Goal: Check status: Check status

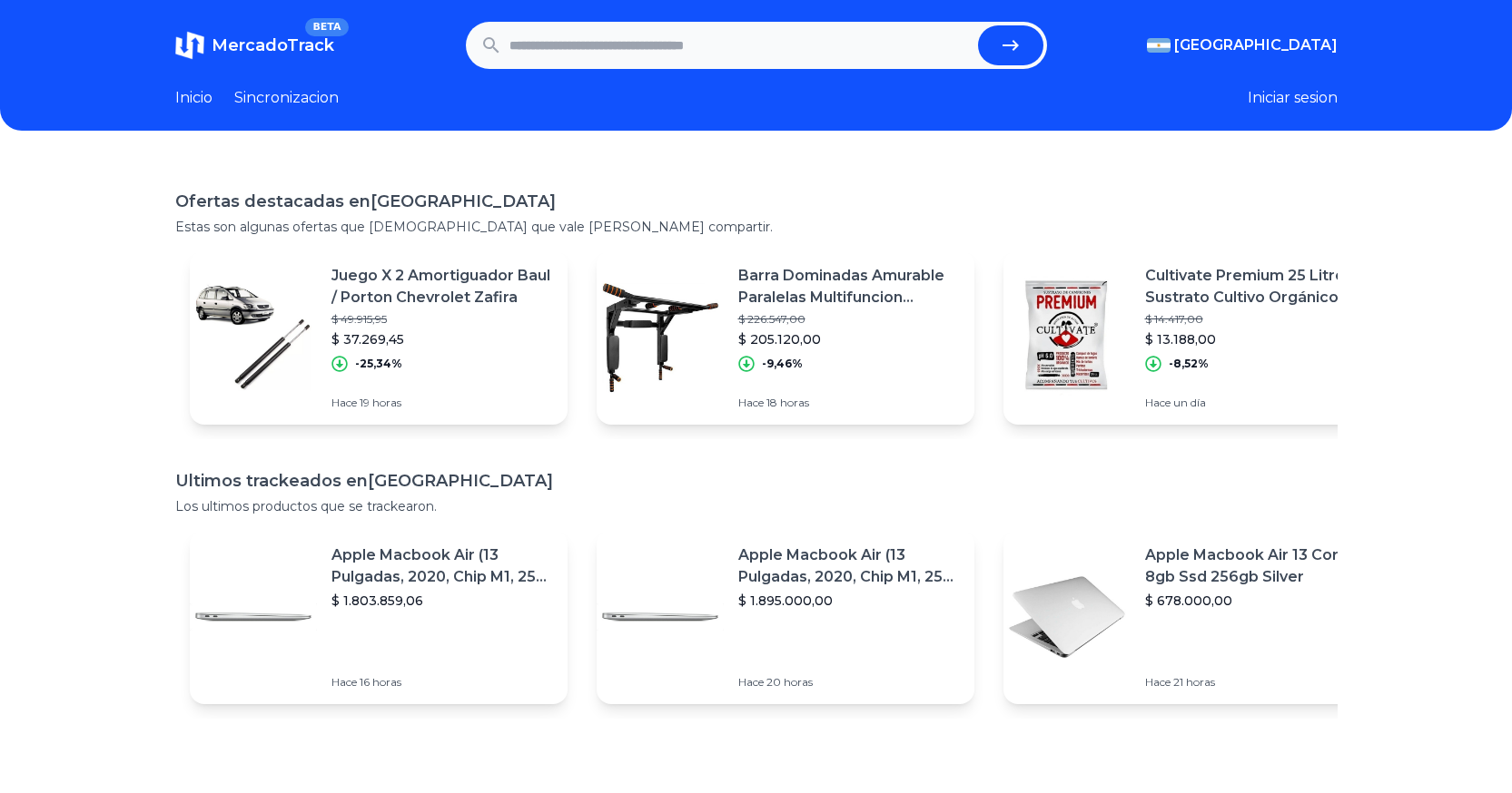
click at [664, 49] on input "text" at bounding box center [740, 45] width 462 height 40
paste input "**********"
click at [1025, 35] on button "submit" at bounding box center [1010, 45] width 65 height 40
type input "**********"
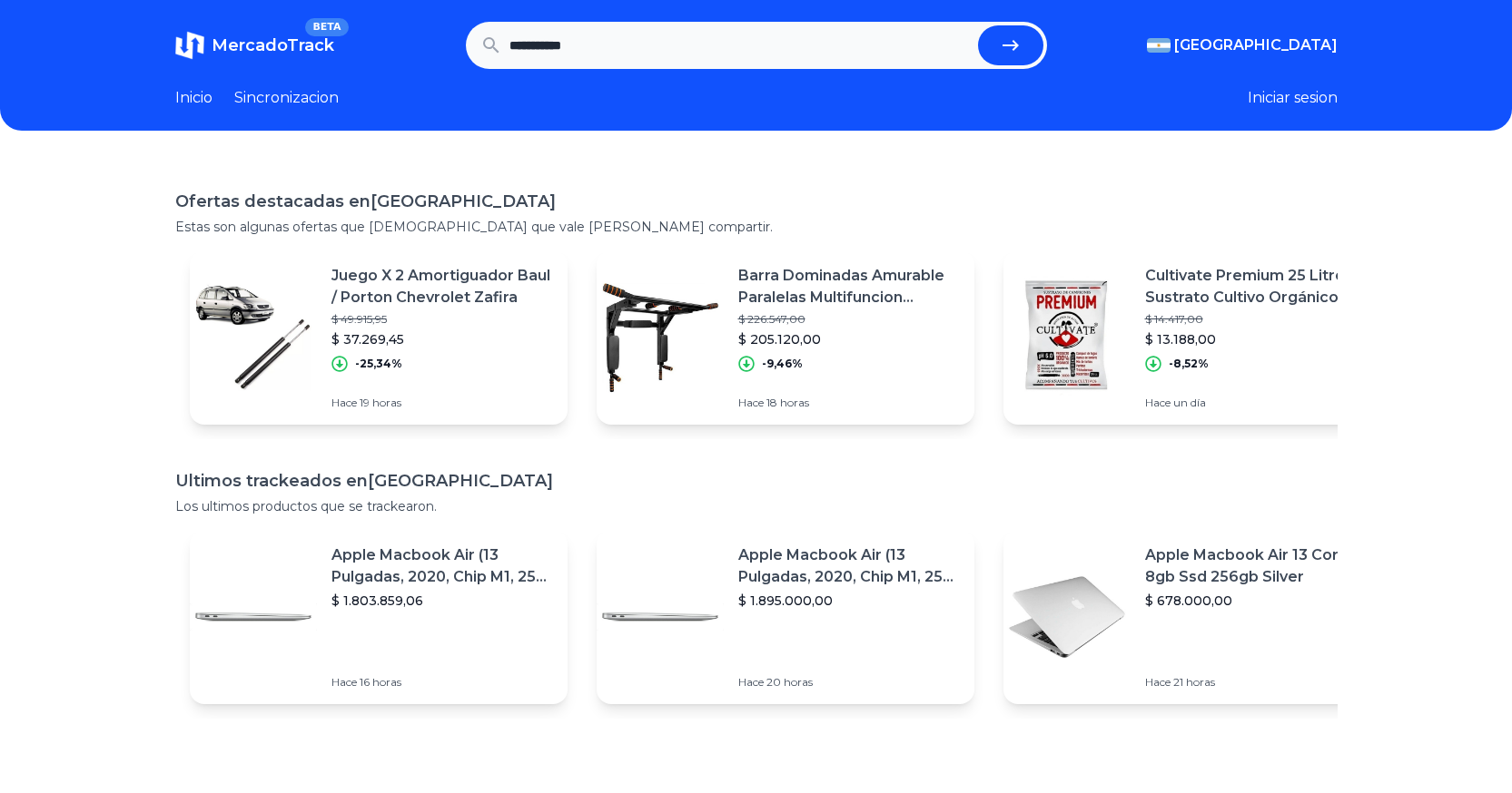
scroll to position [0, 0]
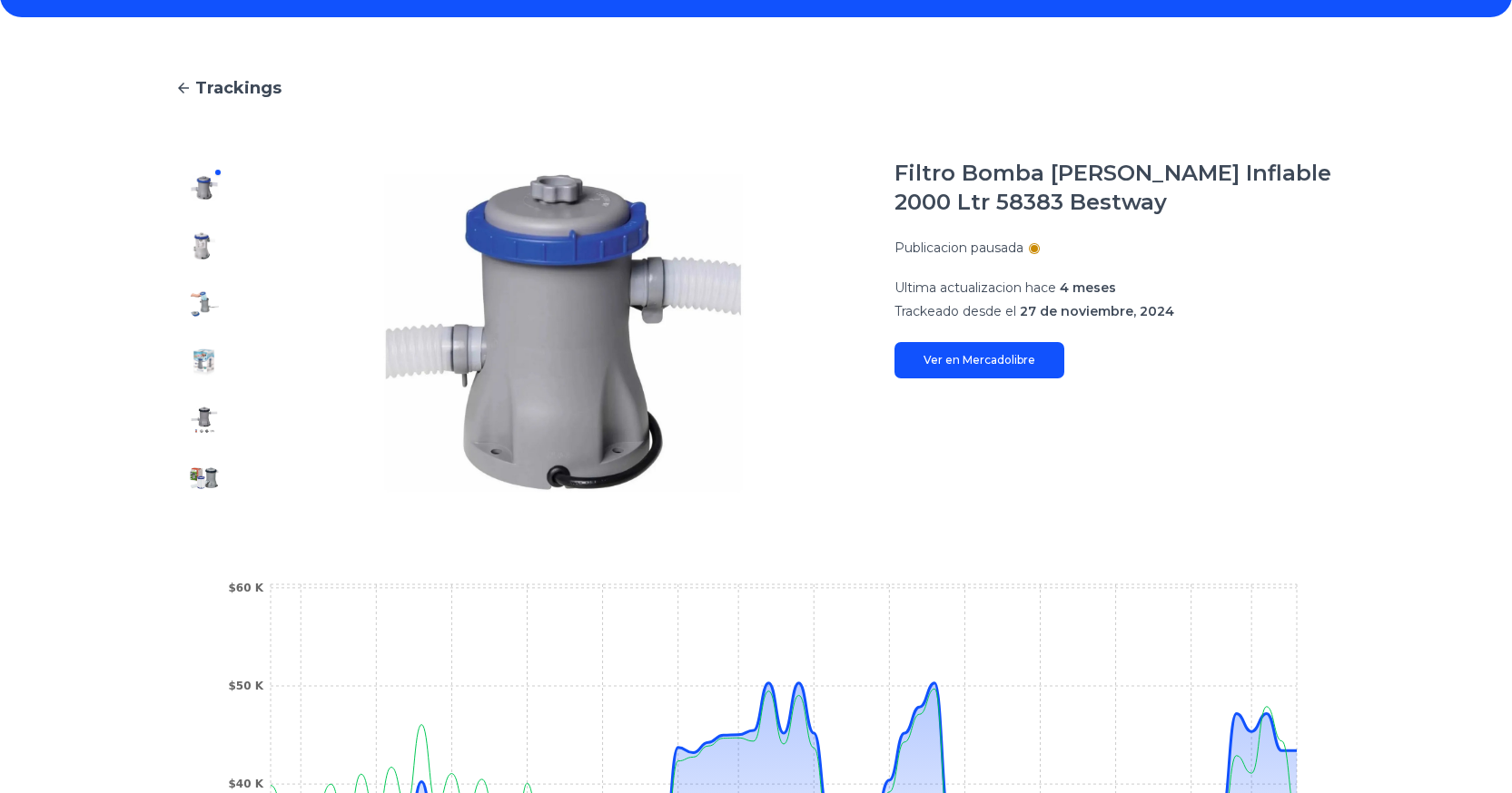
scroll to position [87, 0]
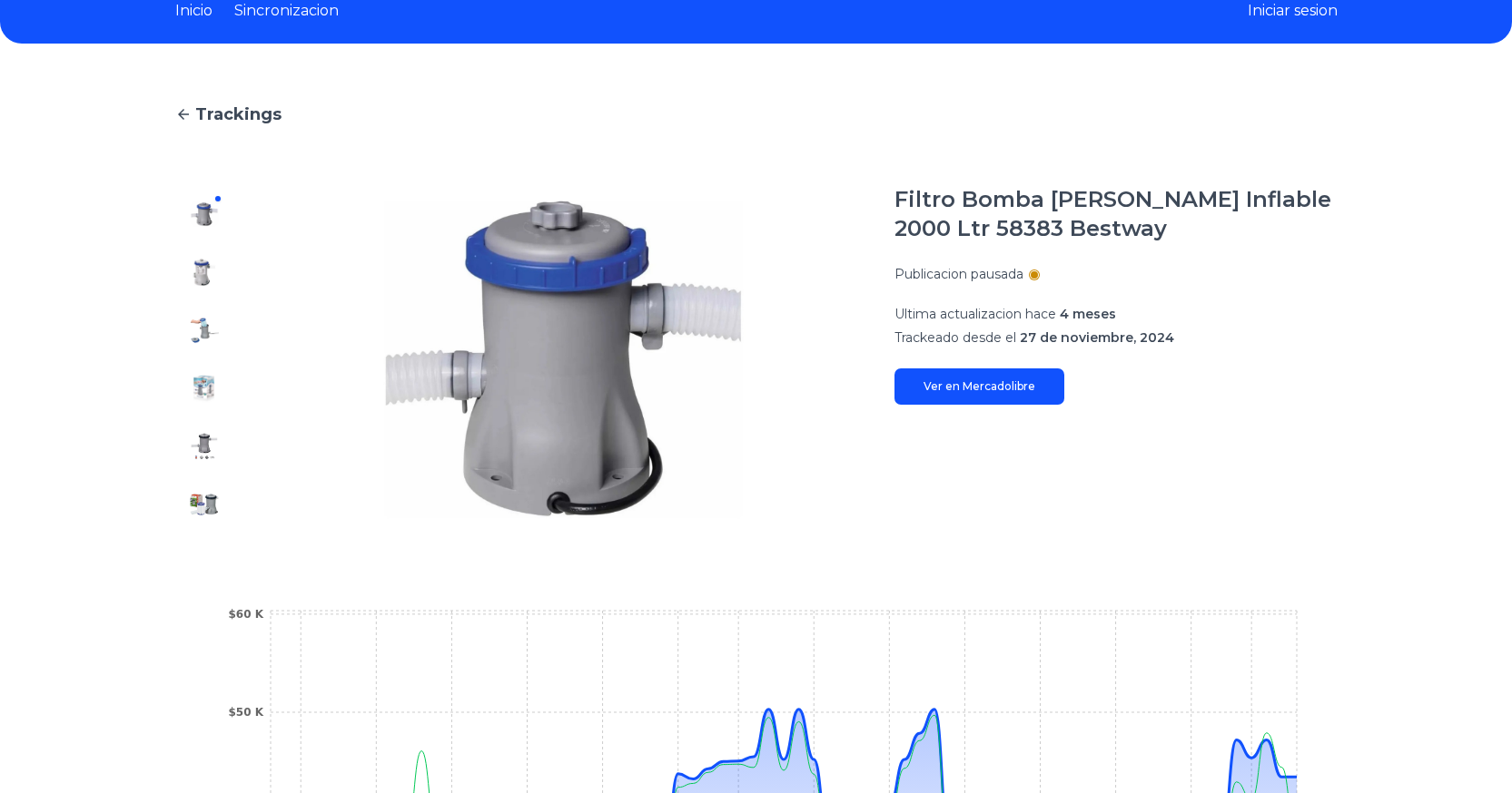
click at [1023, 267] on p "Publicacion pausada" at bounding box center [958, 273] width 129 height 18
click at [1038, 274] on div at bounding box center [1034, 274] width 7 height 7
click at [1023, 272] on p "Publicacion pausada" at bounding box center [958, 273] width 129 height 18
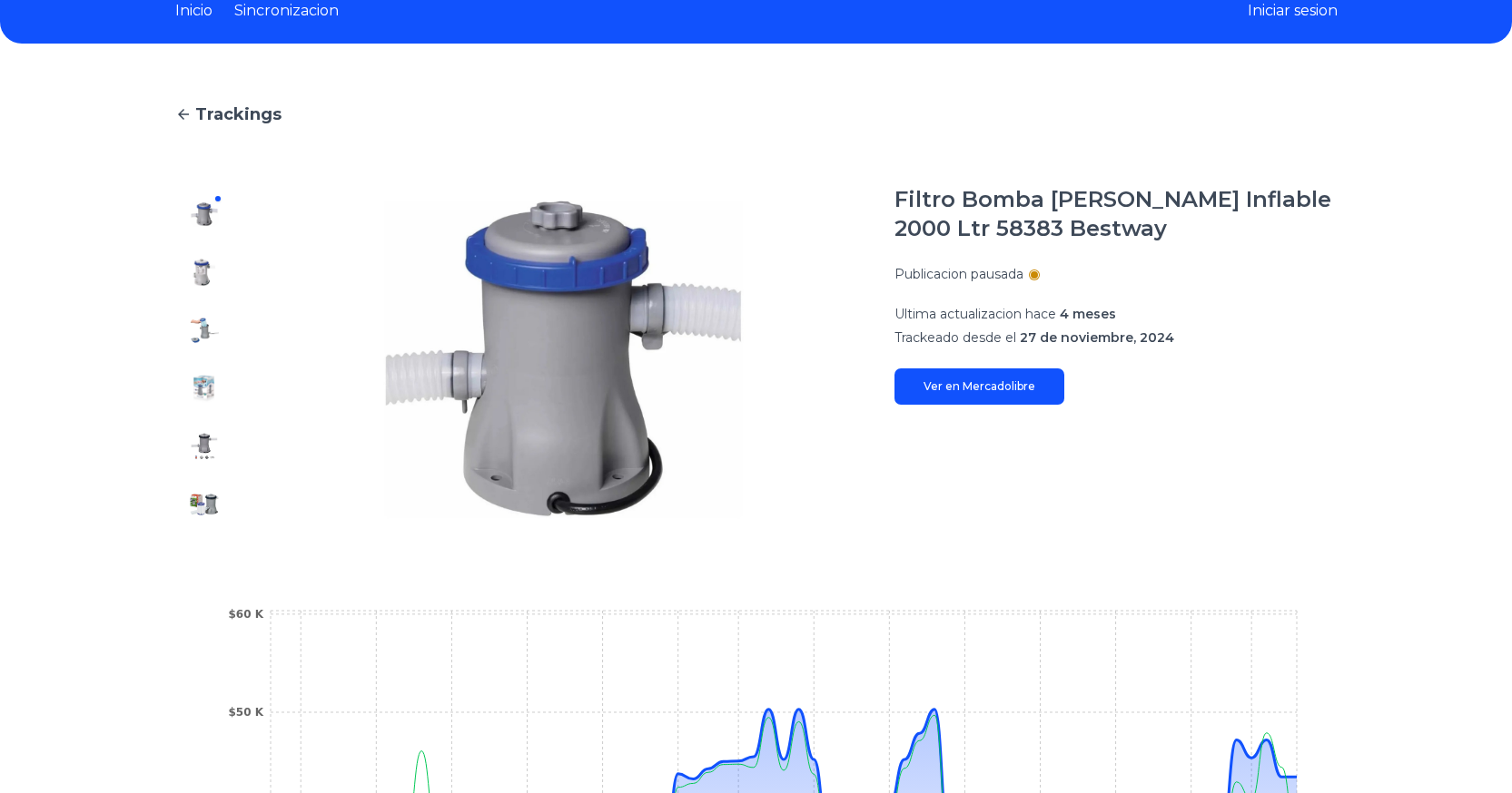
click at [1023, 272] on p "Publicacion pausada" at bounding box center [958, 273] width 129 height 18
click at [1020, 393] on link "Ver en Mercadolibre" at bounding box center [979, 386] width 170 height 36
click at [953, 311] on span "Ultima actualizacion hace" at bounding box center [975, 314] width 162 height 16
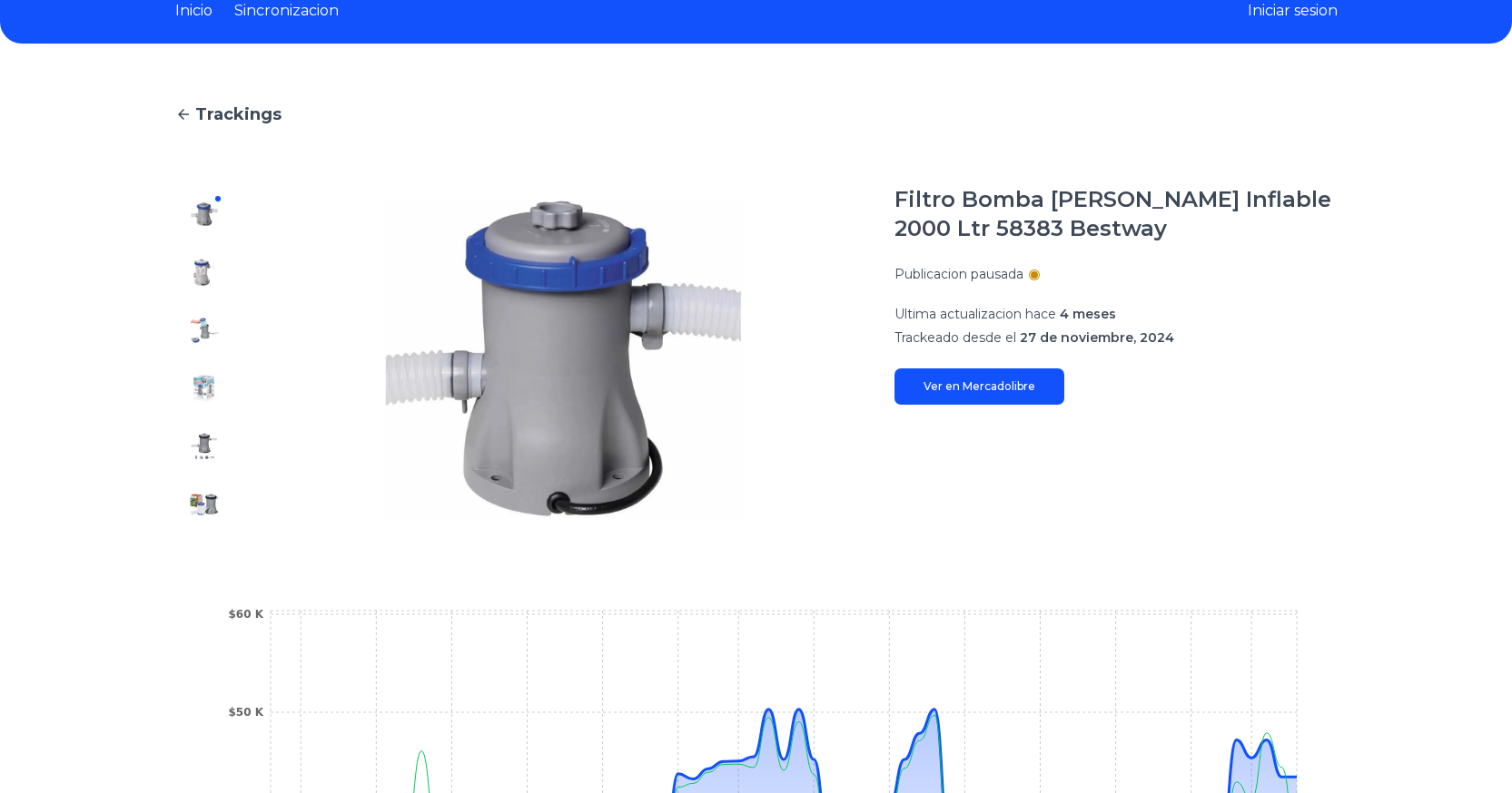
click at [1039, 270] on div "Publicacion pausada" at bounding box center [1115, 273] width 443 height 18
drag, startPoint x: 1039, startPoint y: 270, endPoint x: 1001, endPoint y: 276, distance: 38.5
click at [1002, 276] on p "Publicacion pausada" at bounding box center [958, 273] width 129 height 18
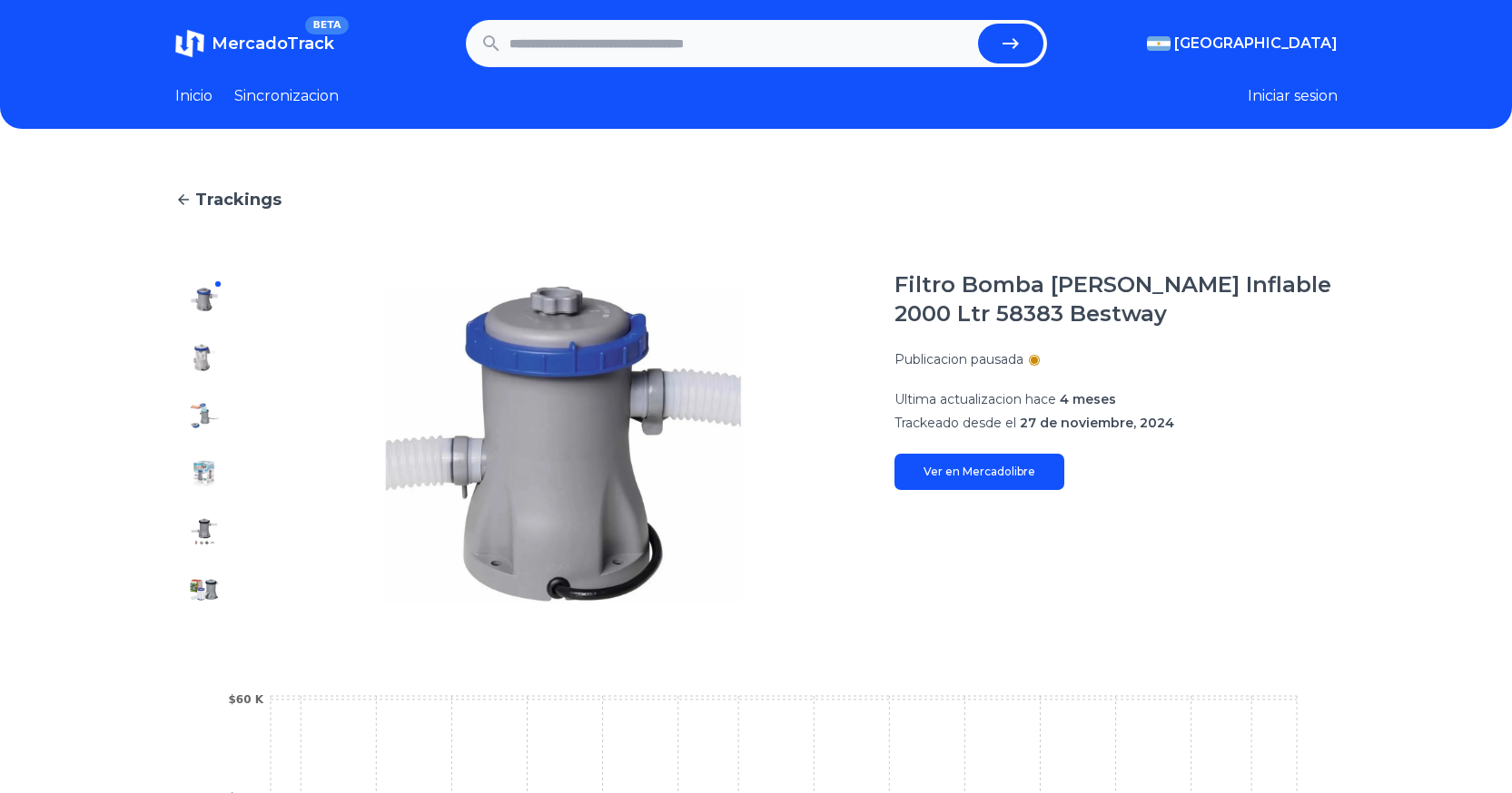
scroll to position [0, 0]
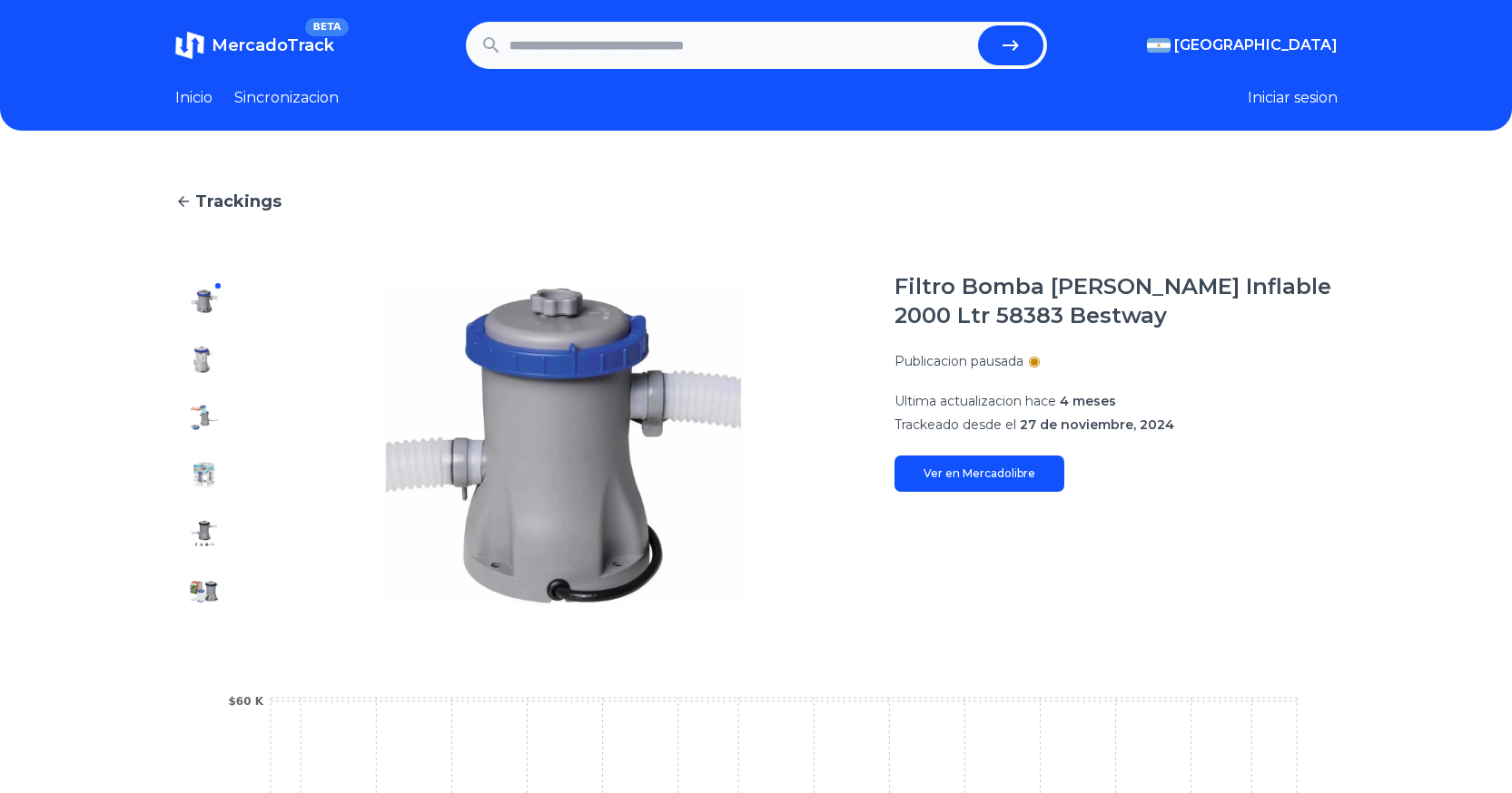
click at [201, 365] on img at bounding box center [205, 360] width 29 height 29
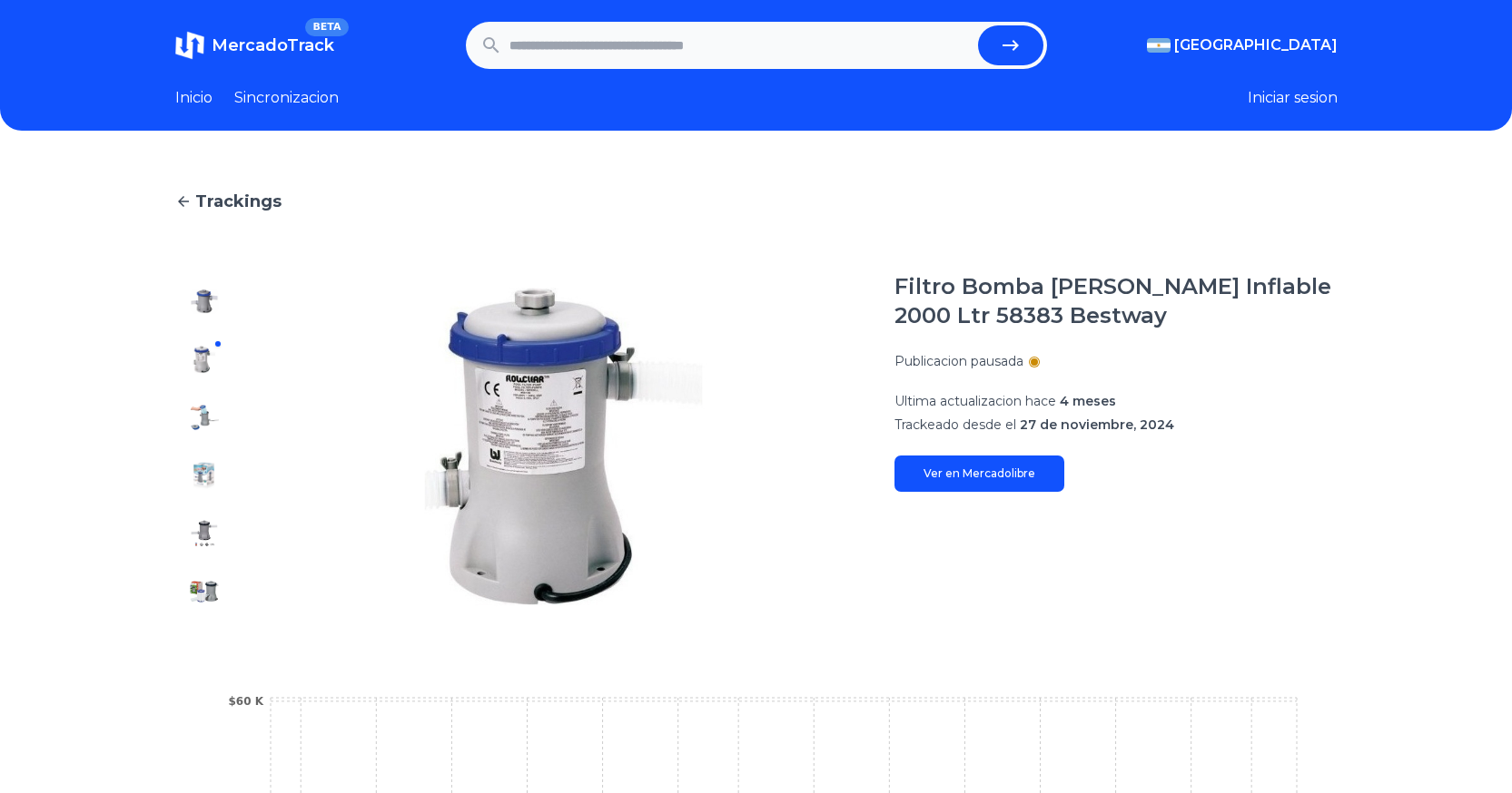
click at [204, 430] on img at bounding box center [205, 418] width 29 height 29
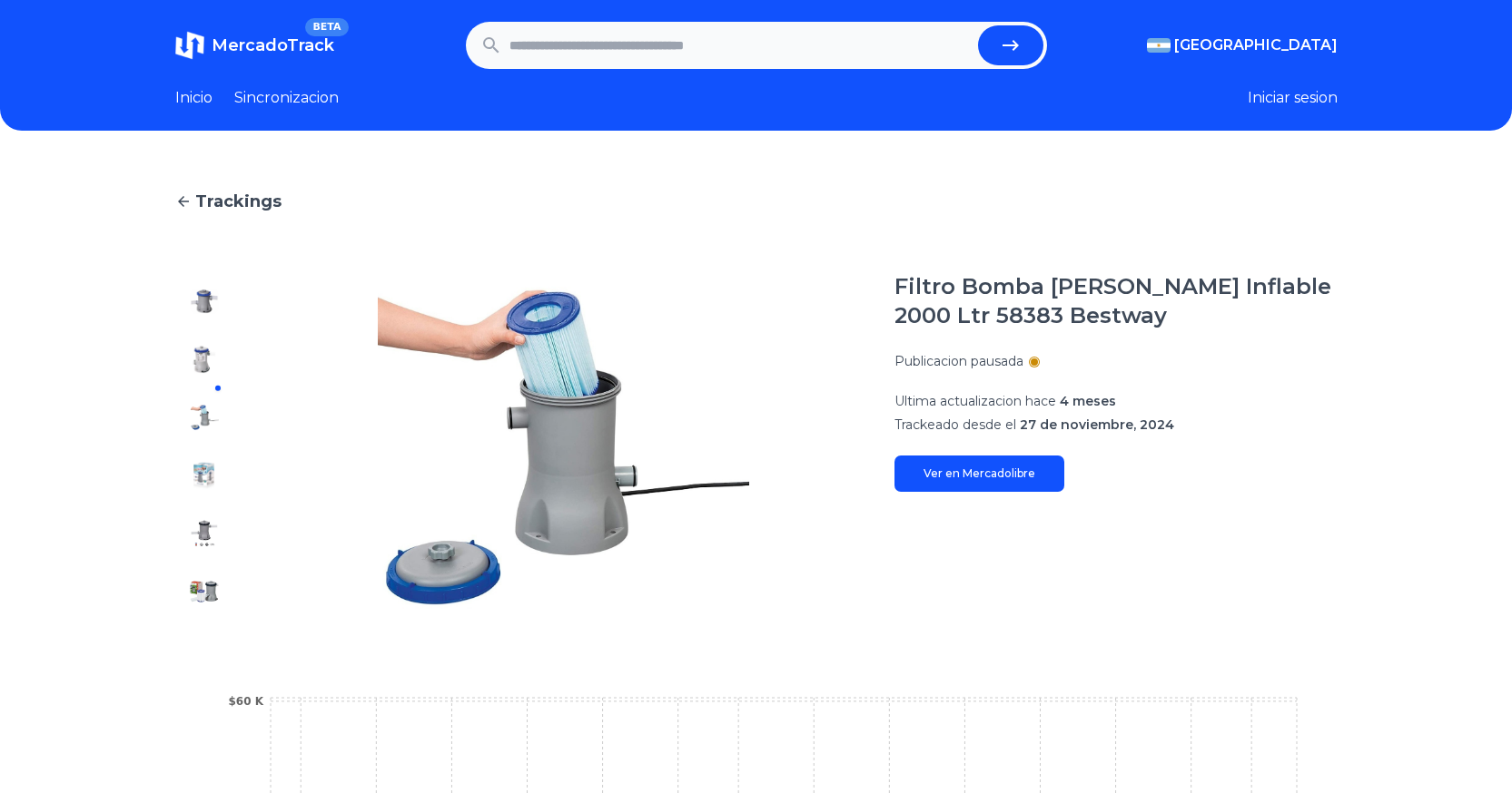
click at [202, 475] on img at bounding box center [205, 476] width 29 height 29
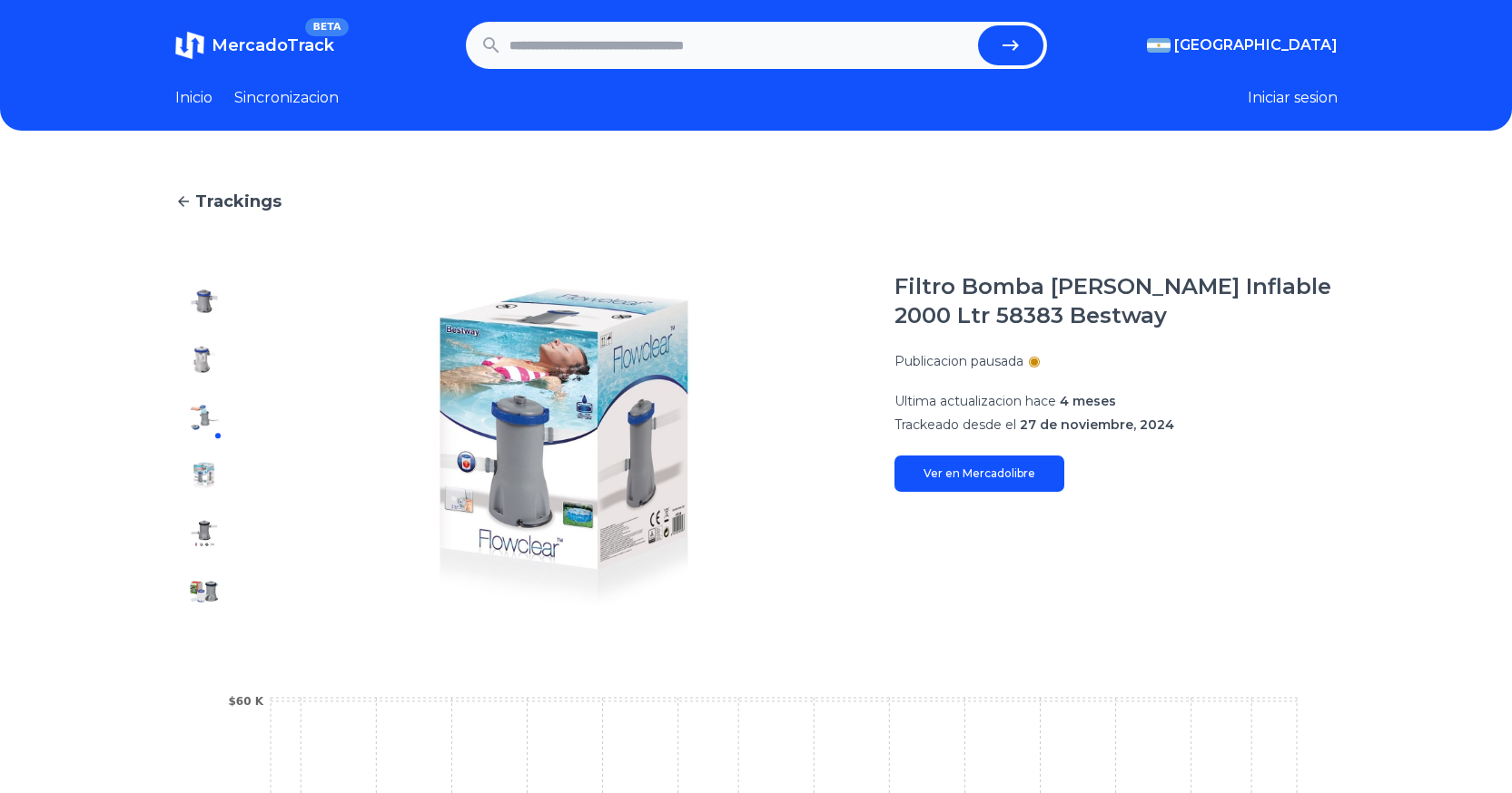
click at [203, 515] on div at bounding box center [205, 447] width 58 height 349
click at [212, 98] on link "Inicio" at bounding box center [194, 98] width 37 height 21
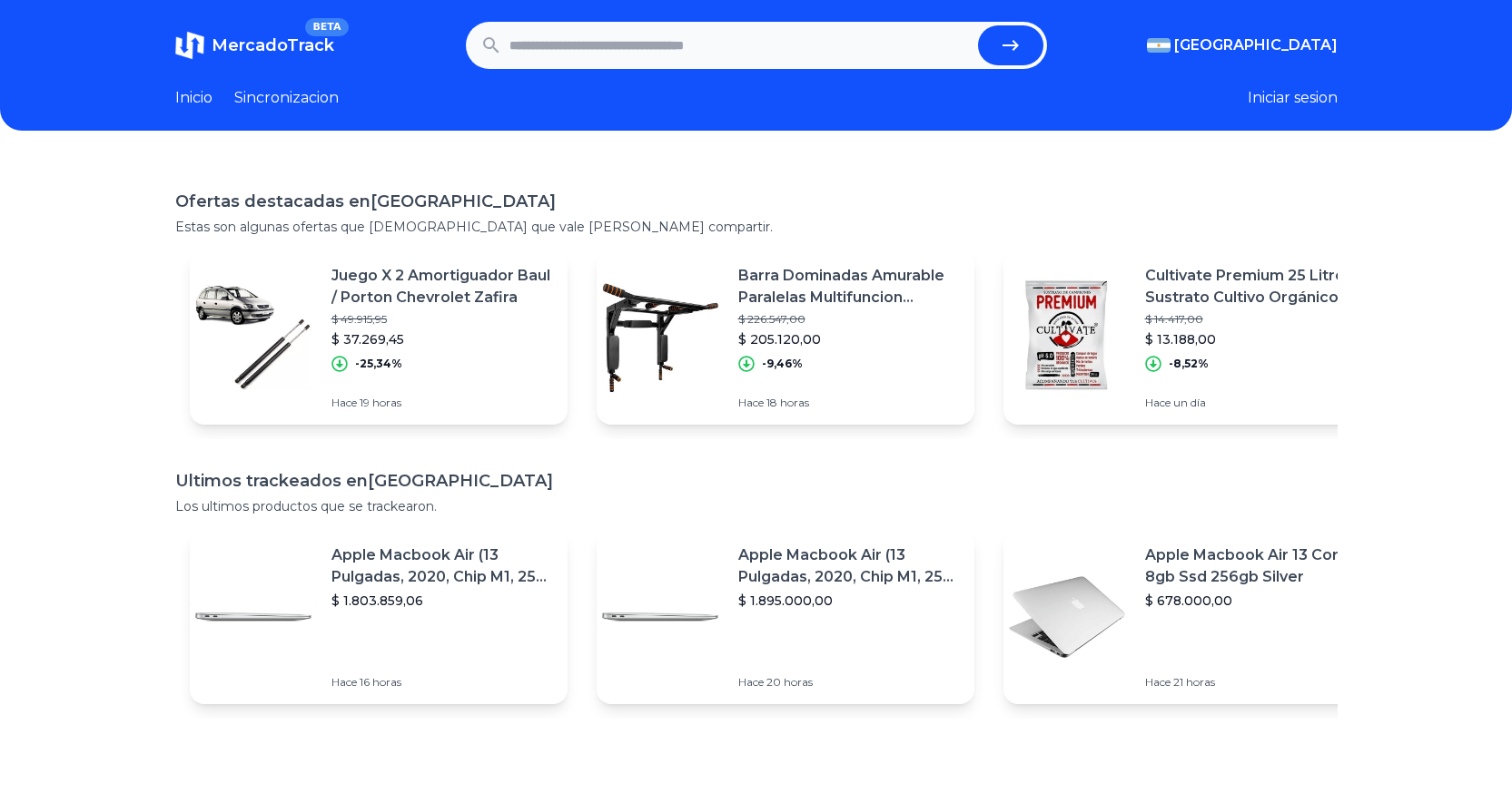
click at [255, 95] on link "Sincronizacion" at bounding box center [287, 98] width 105 height 21
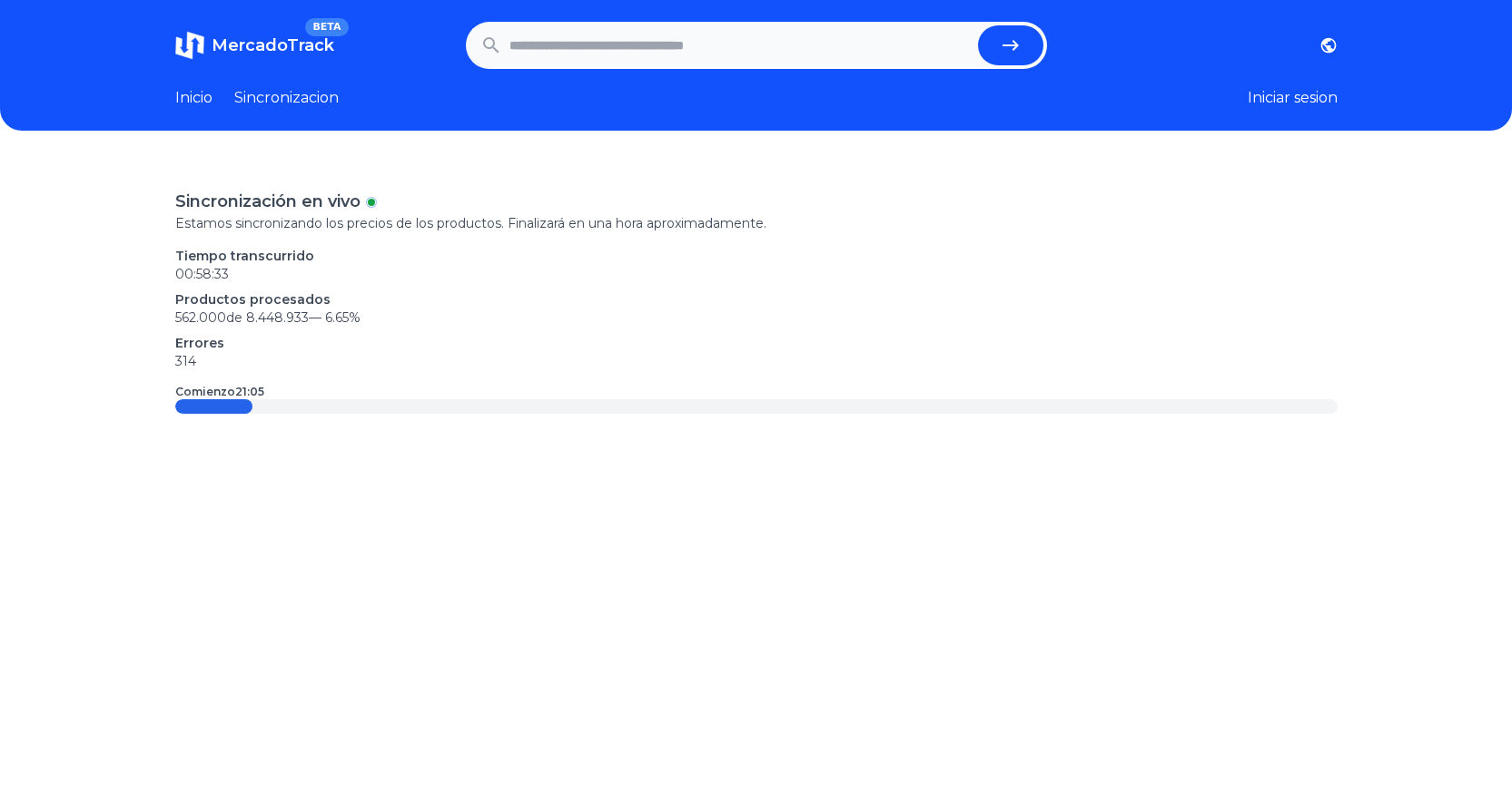
click at [272, 94] on link "Sincronizacion" at bounding box center [287, 98] width 105 height 21
click at [226, 276] on time "00:58:39" at bounding box center [203, 273] width 54 height 16
click at [232, 299] on p "Productos procesados" at bounding box center [756, 300] width 1163 height 18
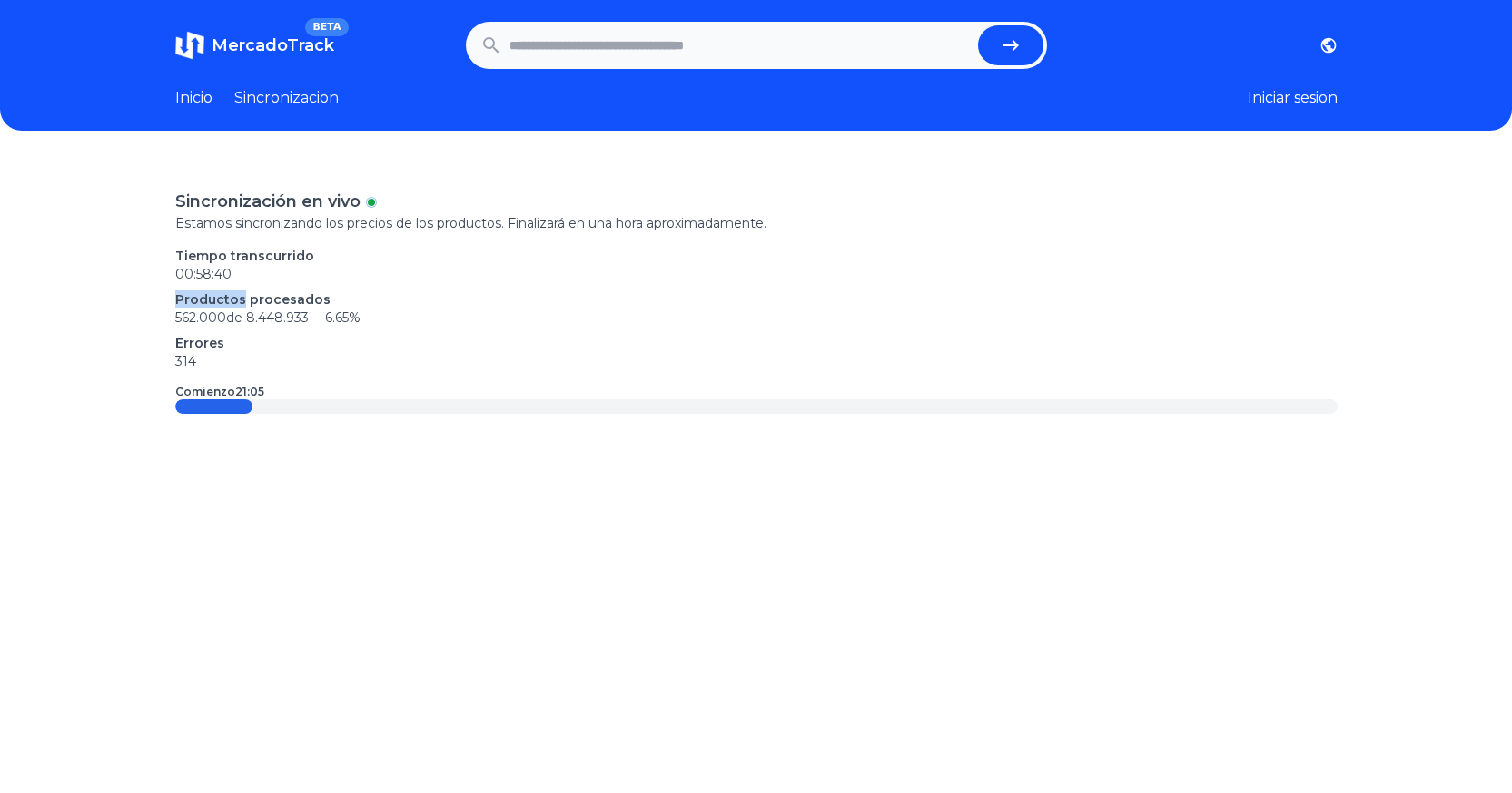
click at [232, 298] on p "Productos procesados" at bounding box center [756, 300] width 1163 height 18
click at [260, 306] on p "Productos procesados" at bounding box center [756, 300] width 1163 height 18
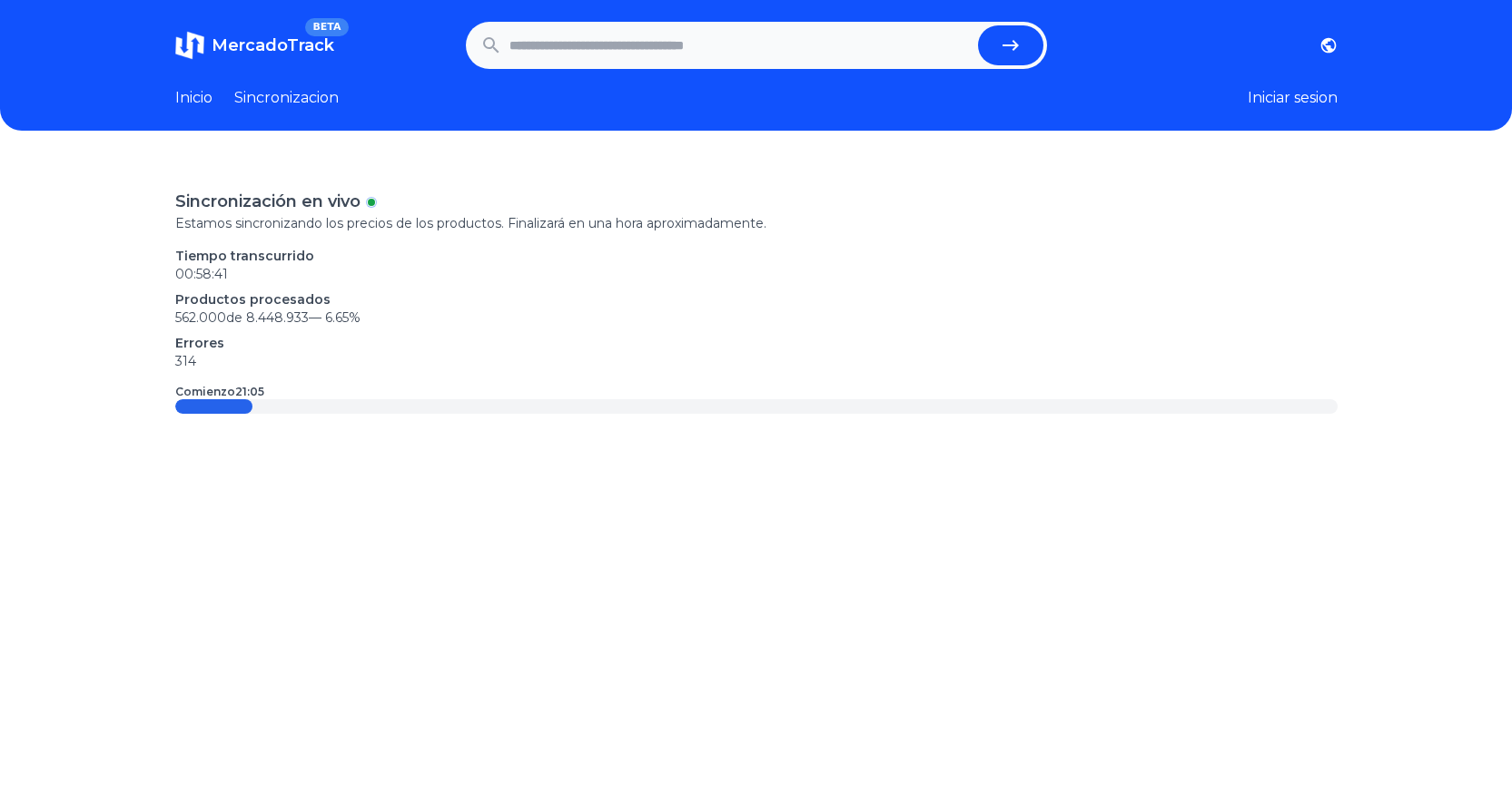
click at [262, 310] on p "562.000 de 8.448.933 — 6.65 %" at bounding box center [756, 317] width 1163 height 18
click at [719, 305] on p "Productos procesados" at bounding box center [756, 300] width 1163 height 18
click at [1292, 99] on button "Iniciar sesion" at bounding box center [1293, 98] width 90 height 21
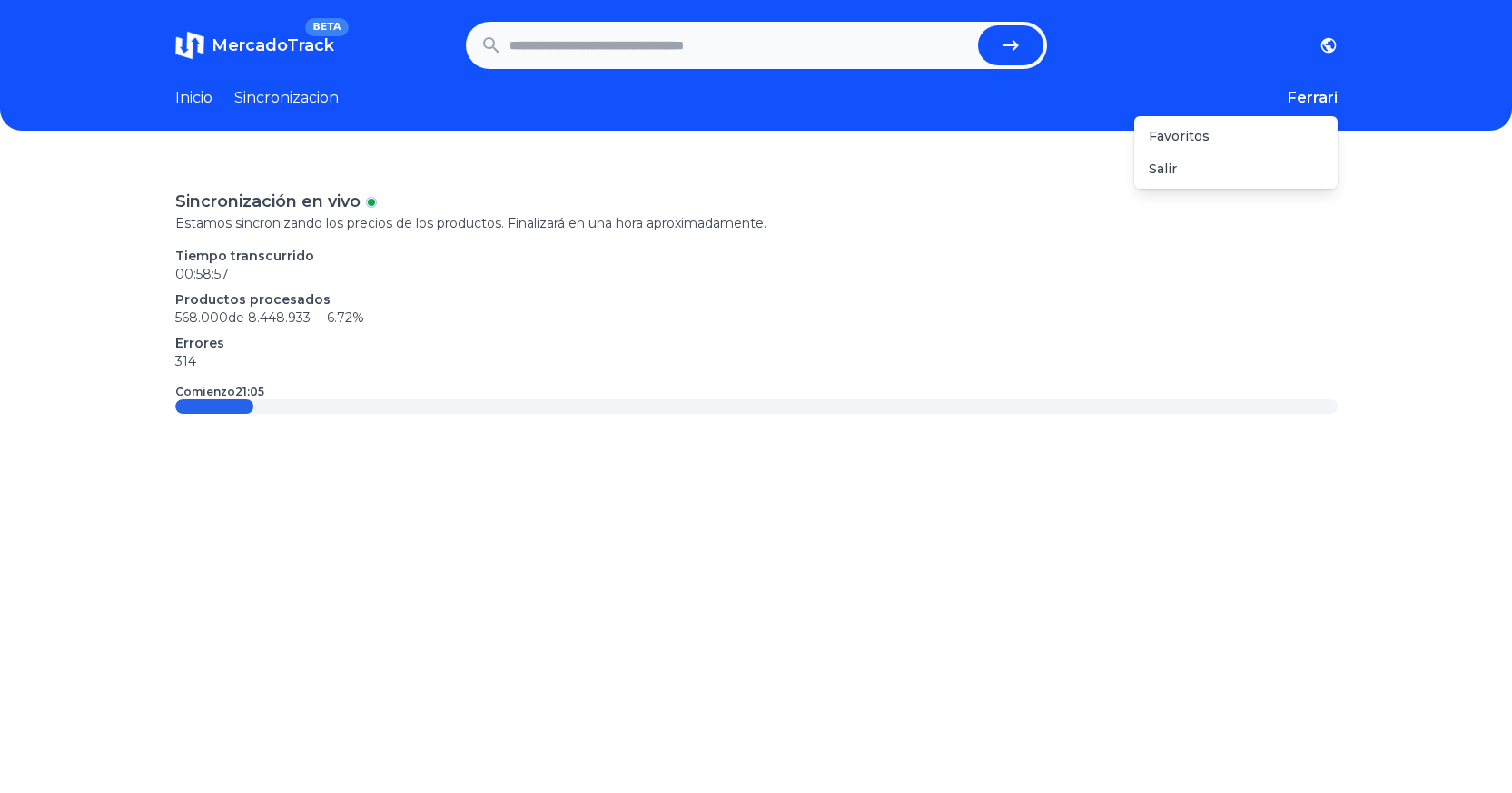
click at [1304, 94] on button "Ferrari" at bounding box center [1313, 98] width 50 height 21
click at [1306, 98] on button "Ferrari" at bounding box center [1313, 98] width 50 height 21
click at [1221, 141] on div "MercadoTrack BETA Argentina Uruguay Mexico Chile Peru Venezuela Colombia Brasil…" at bounding box center [756, 559] width 1512 height 1120
click at [1312, 101] on button "Ferrari" at bounding box center [1313, 98] width 50 height 21
click at [1256, 138] on div "Favoritos" at bounding box center [1237, 137] width 204 height 33
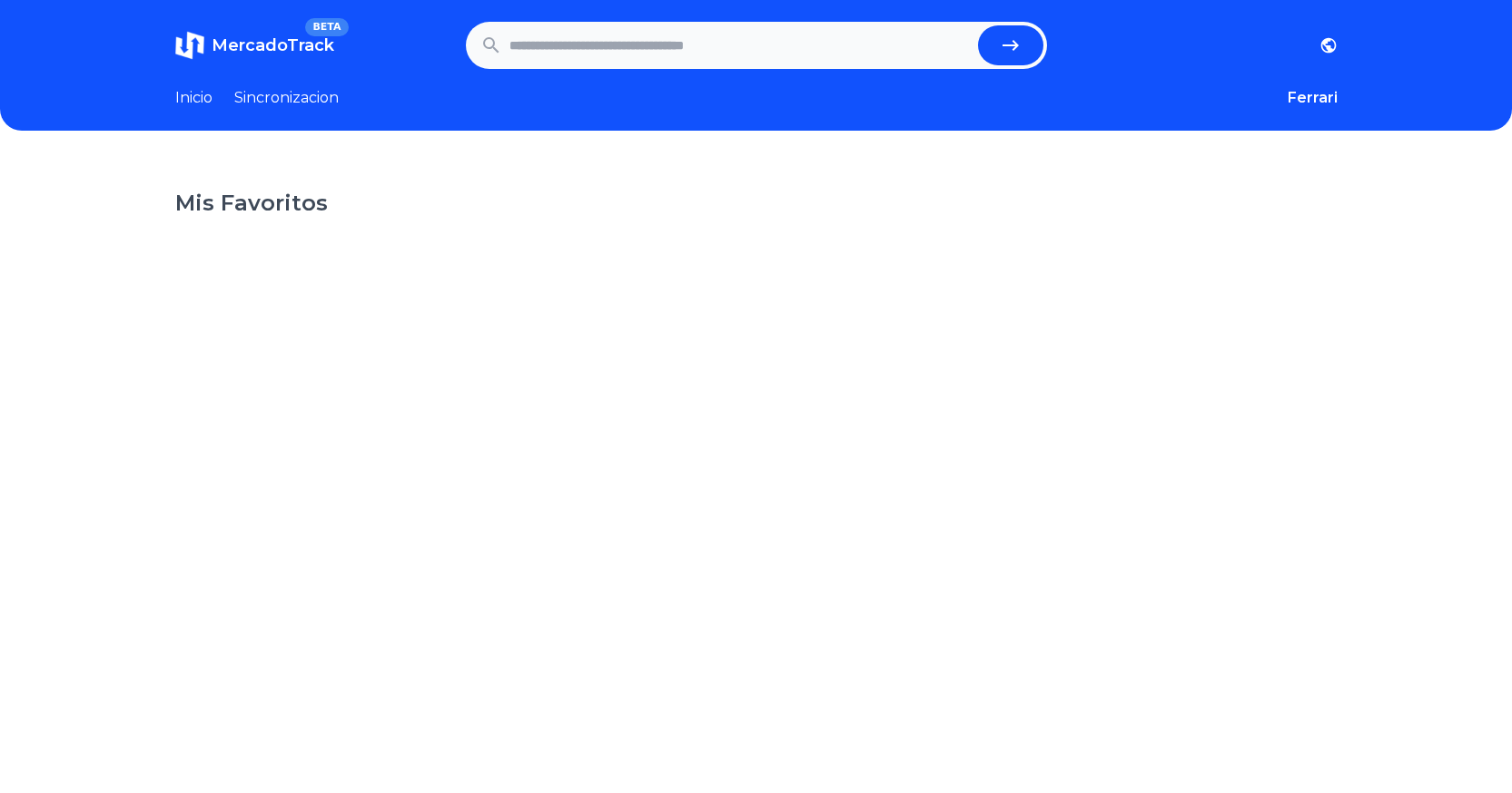
click at [635, 54] on input "text" at bounding box center [740, 45] width 462 height 40
click at [635, 53] on input "text" at bounding box center [740, 45] width 462 height 40
click at [635, 52] on input "text" at bounding box center [740, 45] width 462 height 40
click at [635, 53] on input "text" at bounding box center [740, 45] width 462 height 40
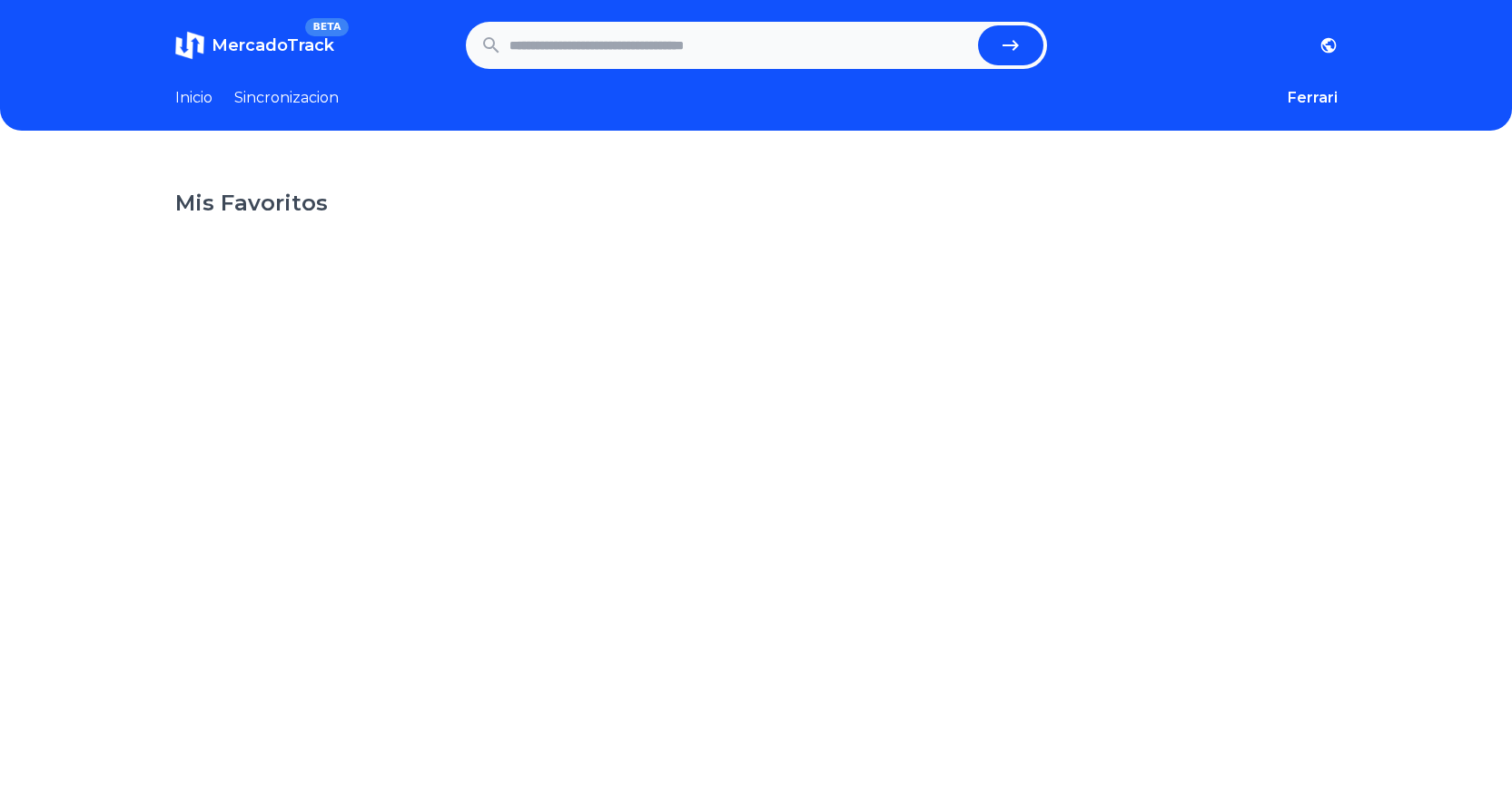
click at [525, 58] on input "text" at bounding box center [740, 45] width 462 height 40
paste input "**********"
click at [1037, 54] on button "submit" at bounding box center [1010, 45] width 65 height 40
type input "**********"
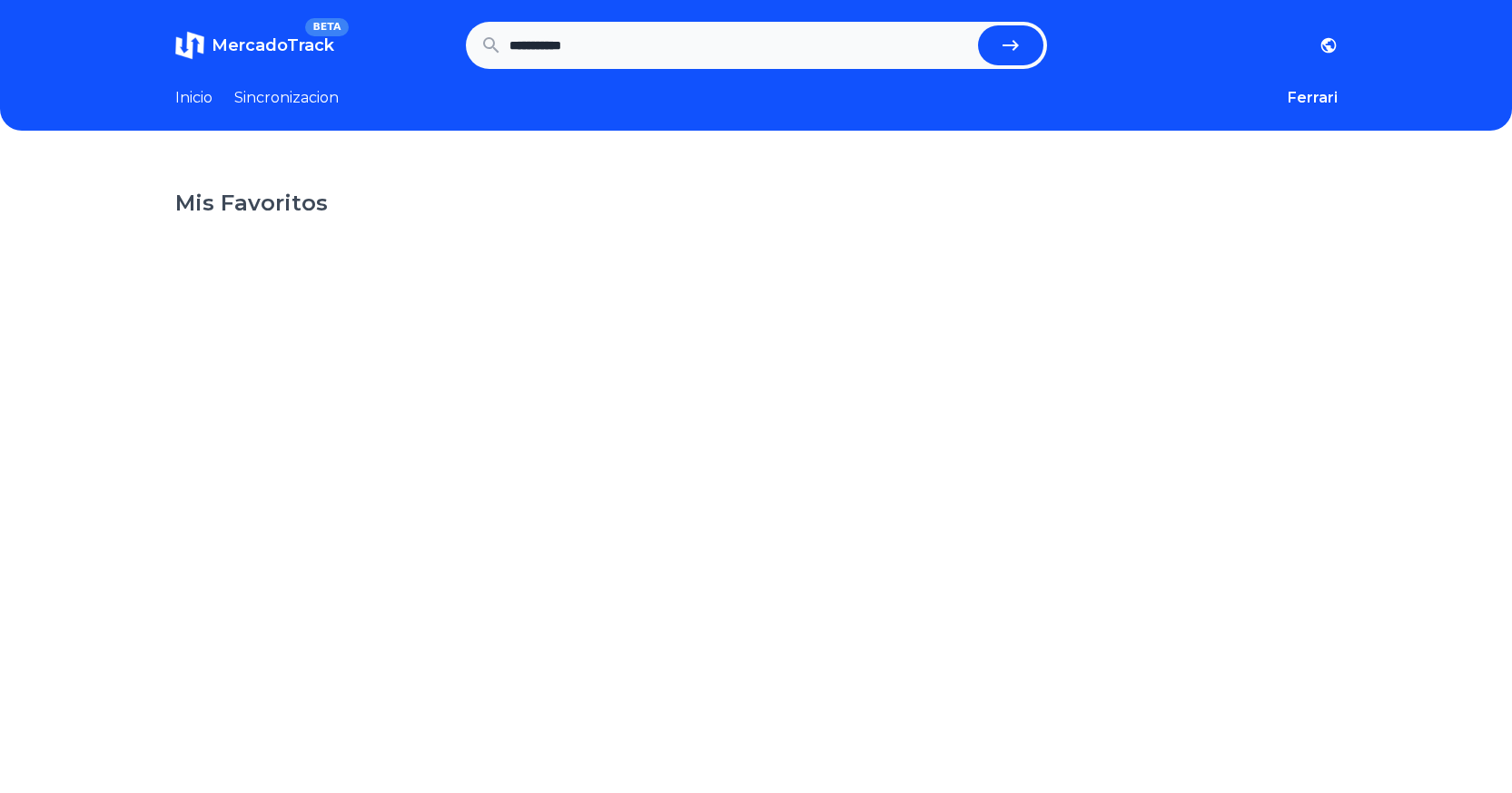
scroll to position [0, 0]
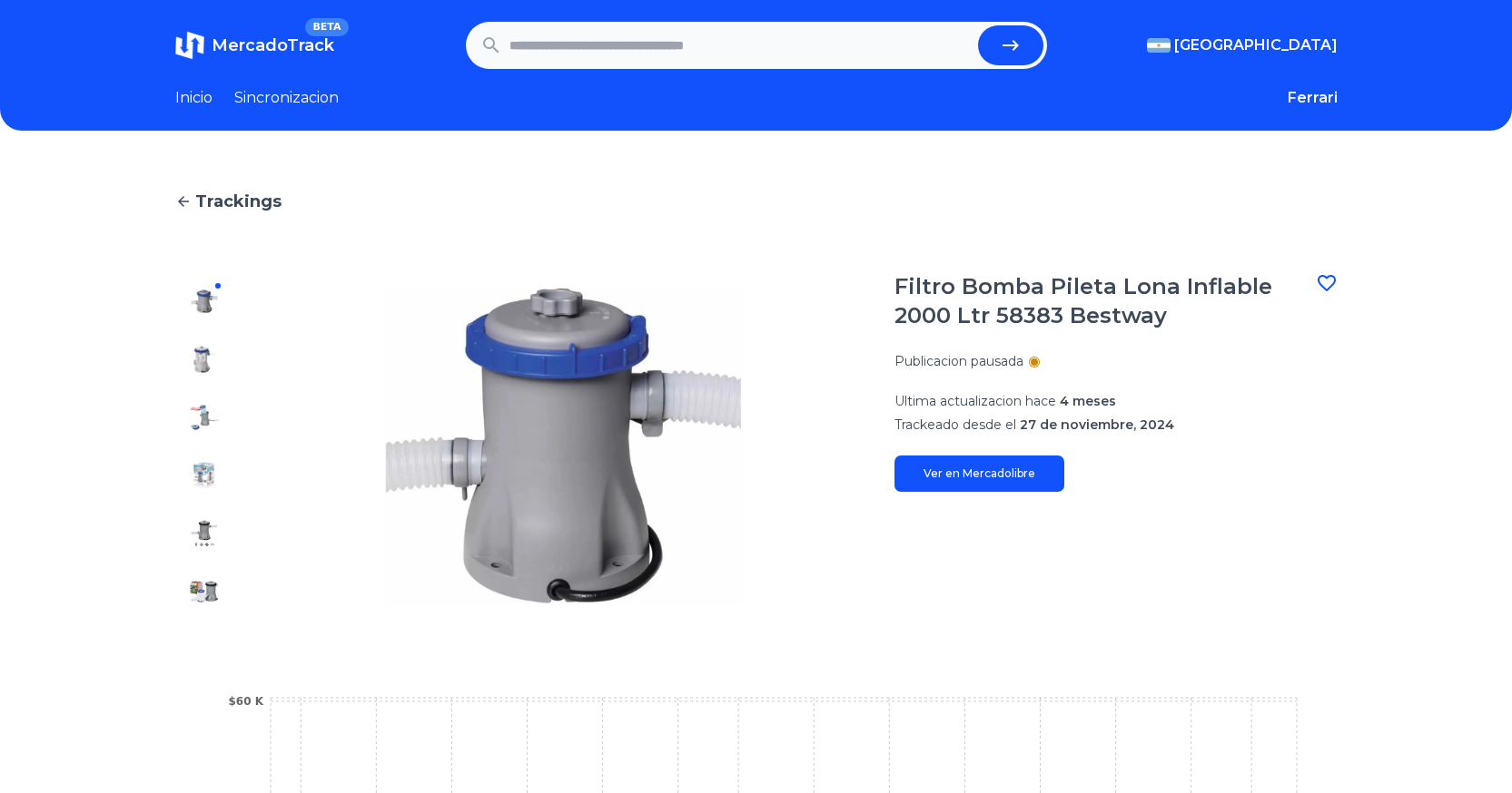
click at [1335, 281] on icon at bounding box center [1327, 283] width 21 height 21
click at [1367, 366] on div "Trackings Filtro Bomba Pileta Lona Inflable 2000 Ltr 58383 Bestway Publicacion …" at bounding box center [756, 663] width 1512 height 1007
click at [783, 59] on input "text" at bounding box center [740, 45] width 462 height 40
paste input "**********"
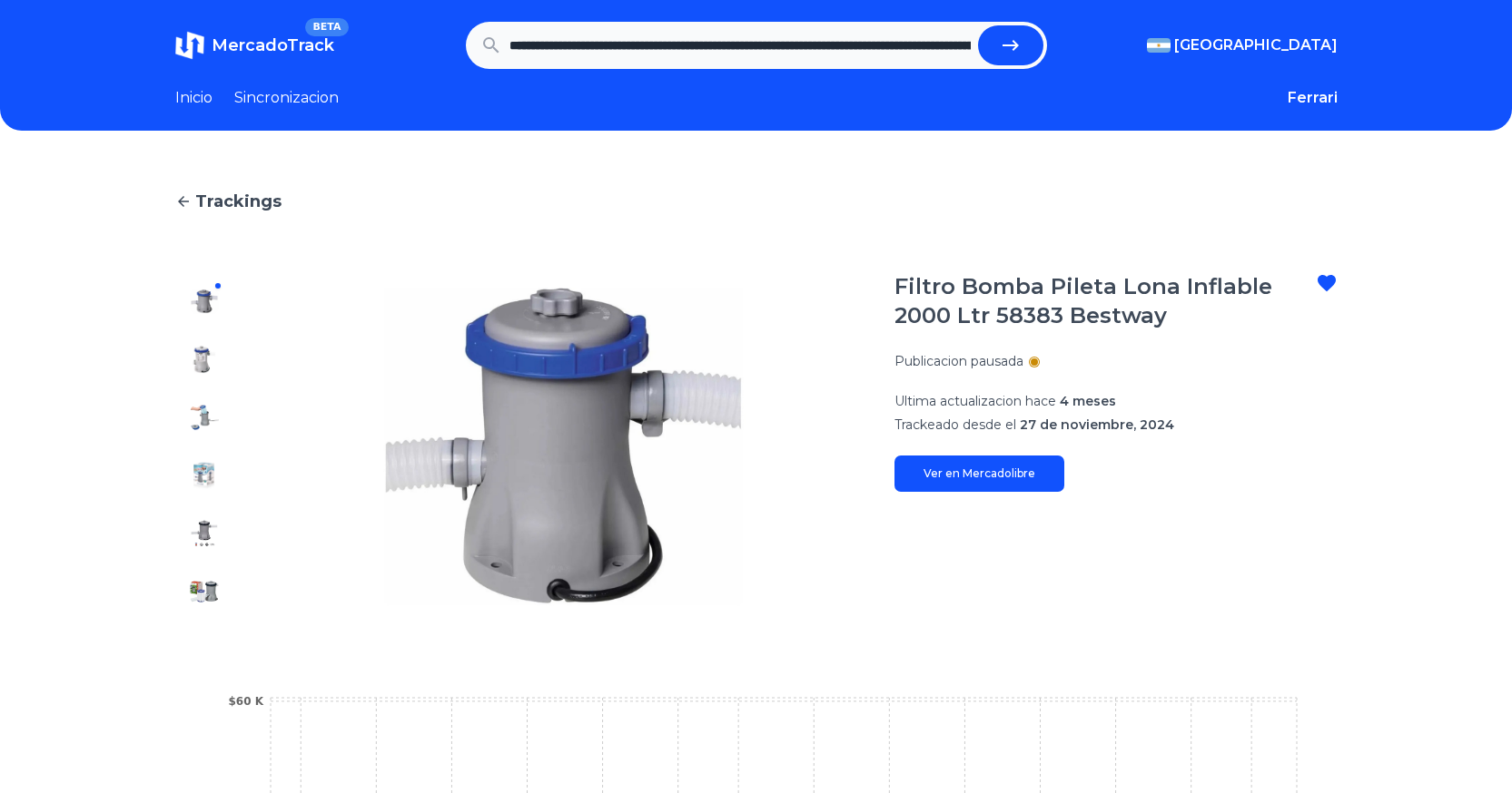
scroll to position [0, 1575]
click at [1006, 35] on button "submit" at bounding box center [1010, 45] width 65 height 40
type input "**********"
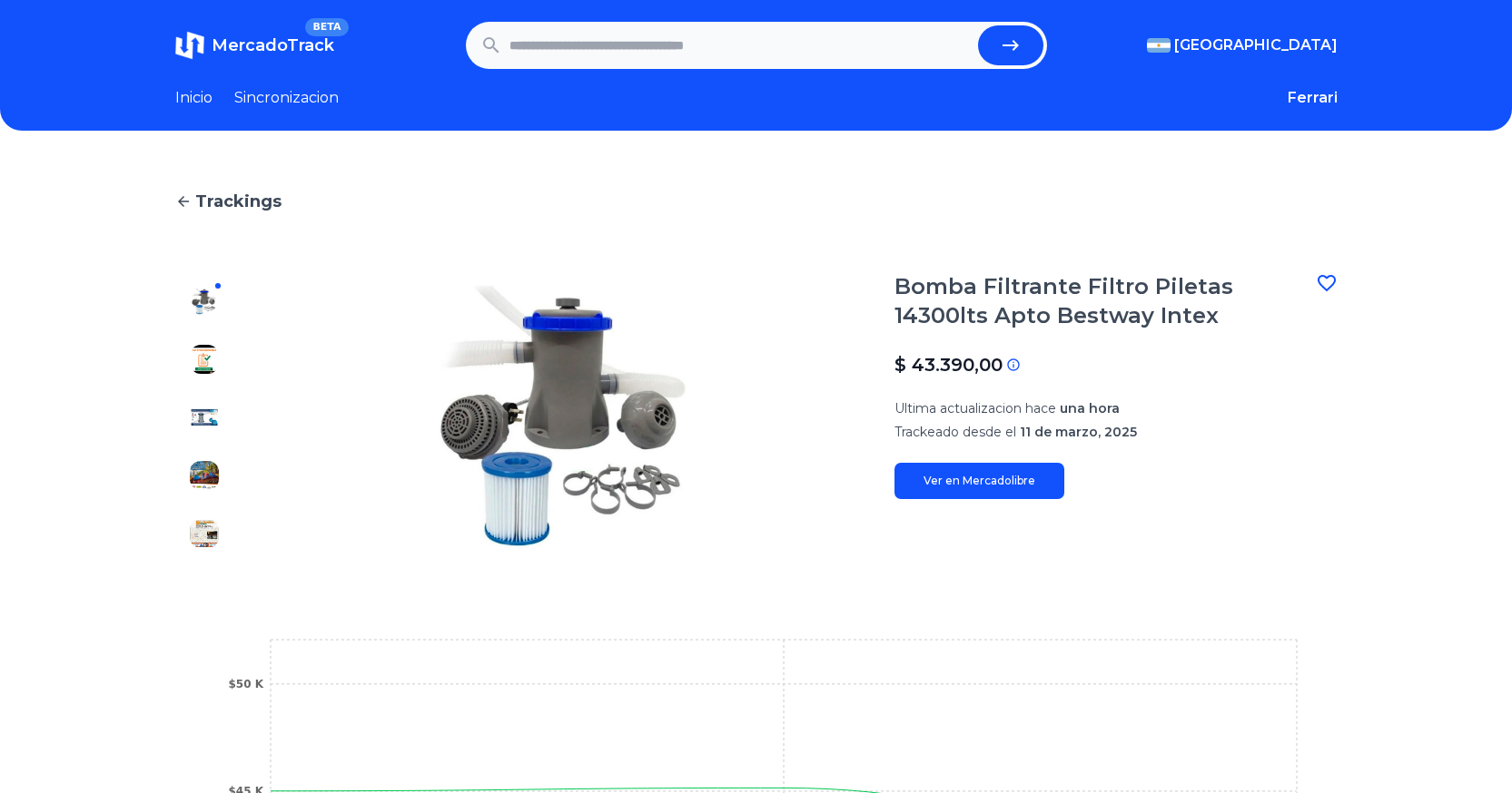
click at [1331, 288] on icon at bounding box center [1327, 283] width 18 height 16
click at [1014, 485] on link "Ver en Mercadolibre" at bounding box center [979, 481] width 170 height 36
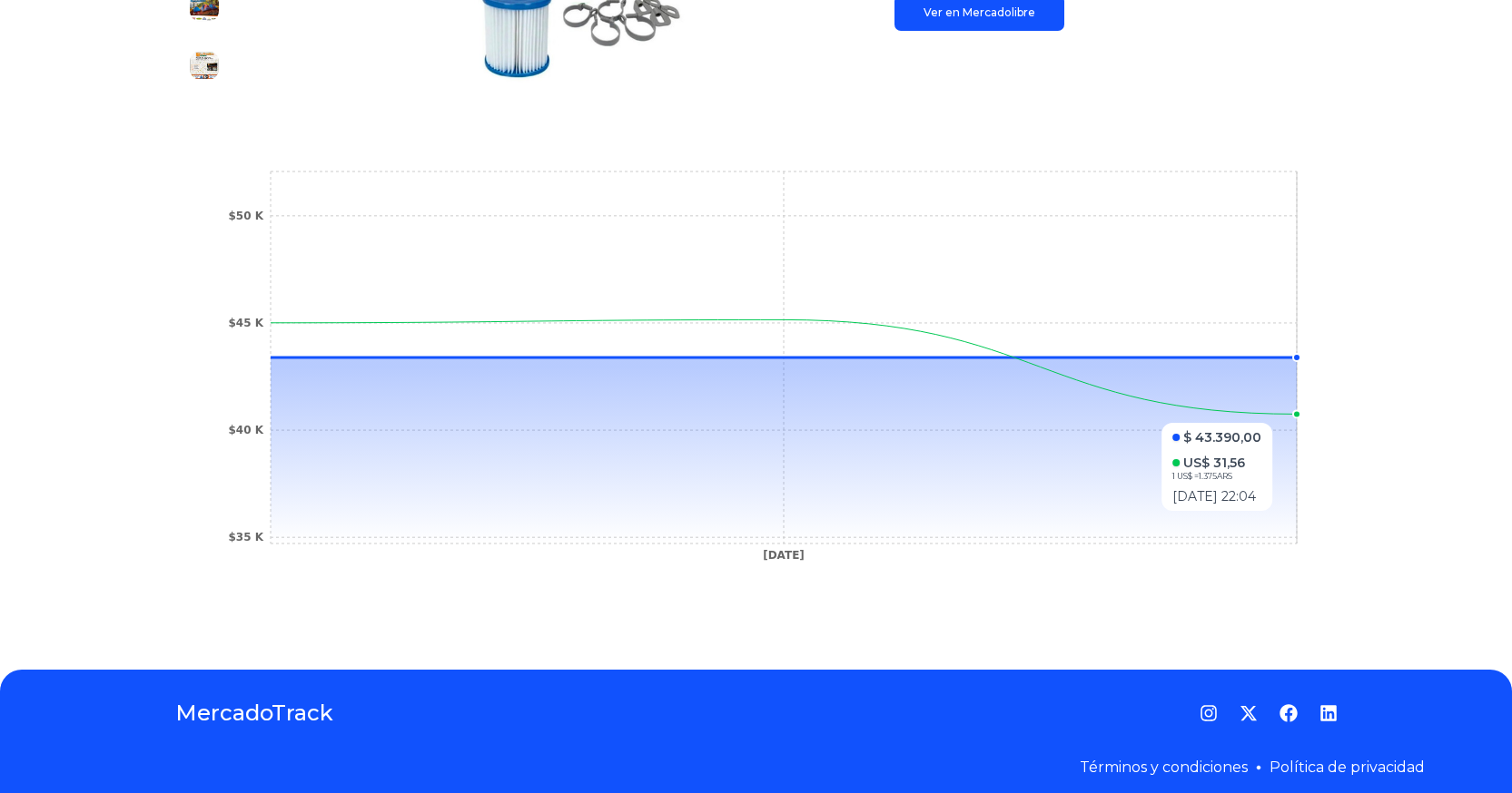
scroll to position [483, 0]
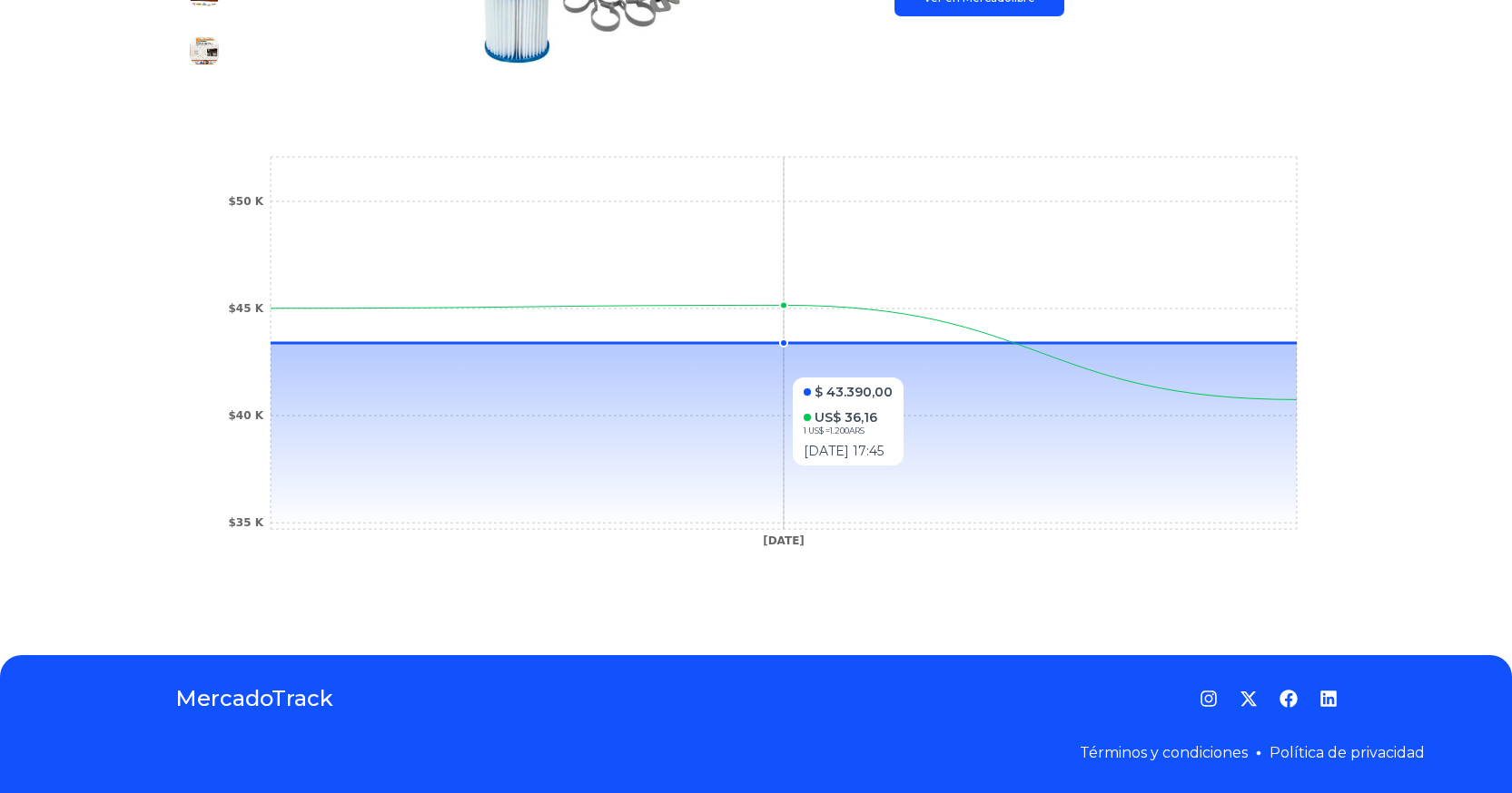
click at [761, 367] on icon at bounding box center [784, 436] width 1026 height 186
click at [761, 366] on icon at bounding box center [784, 436] width 1026 height 186
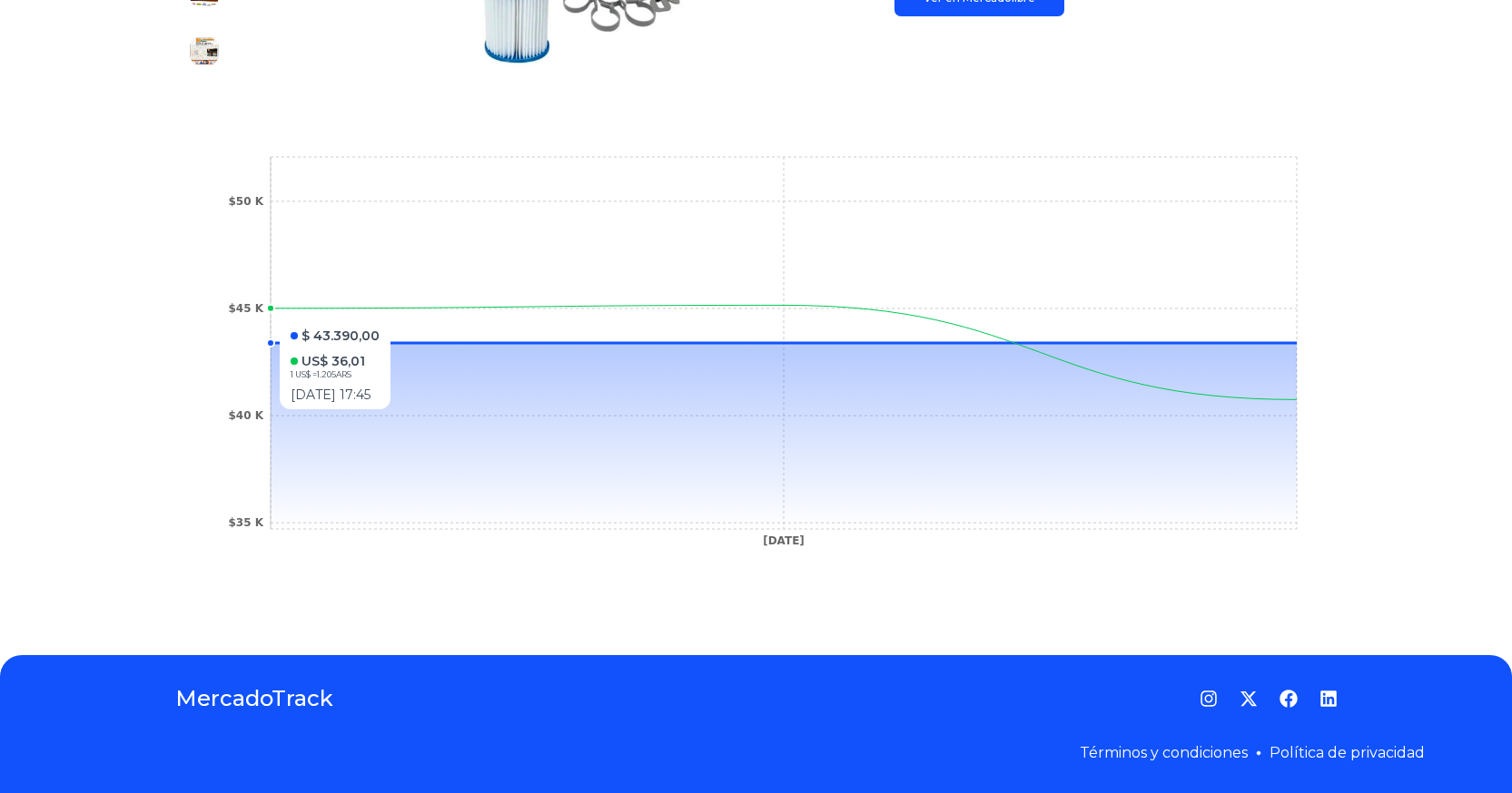
click at [306, 312] on icon "11 Mar 25 $35 K $40 K $45 K $50 K" at bounding box center [756, 356] width 1090 height 408
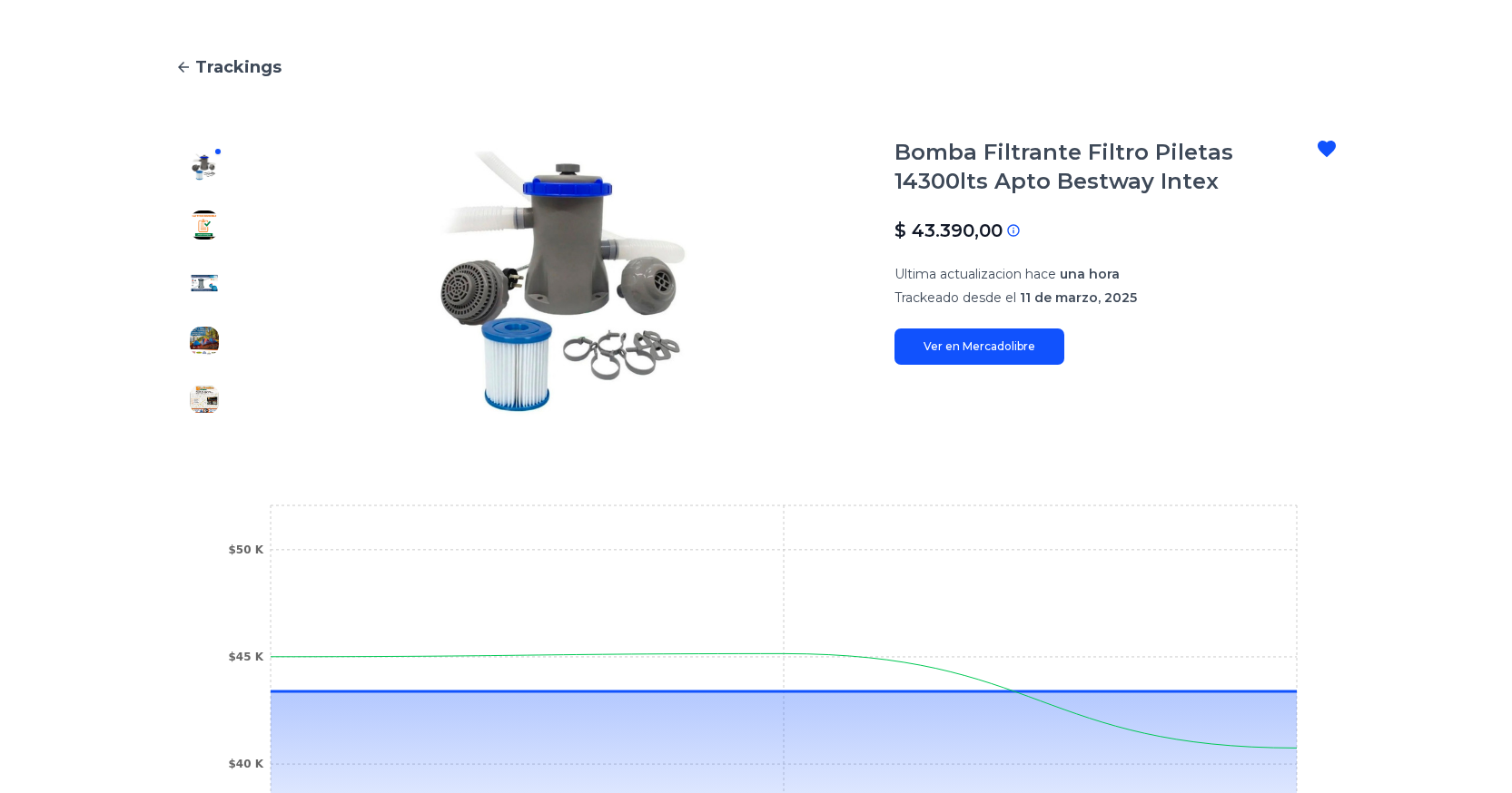
scroll to position [29, 0]
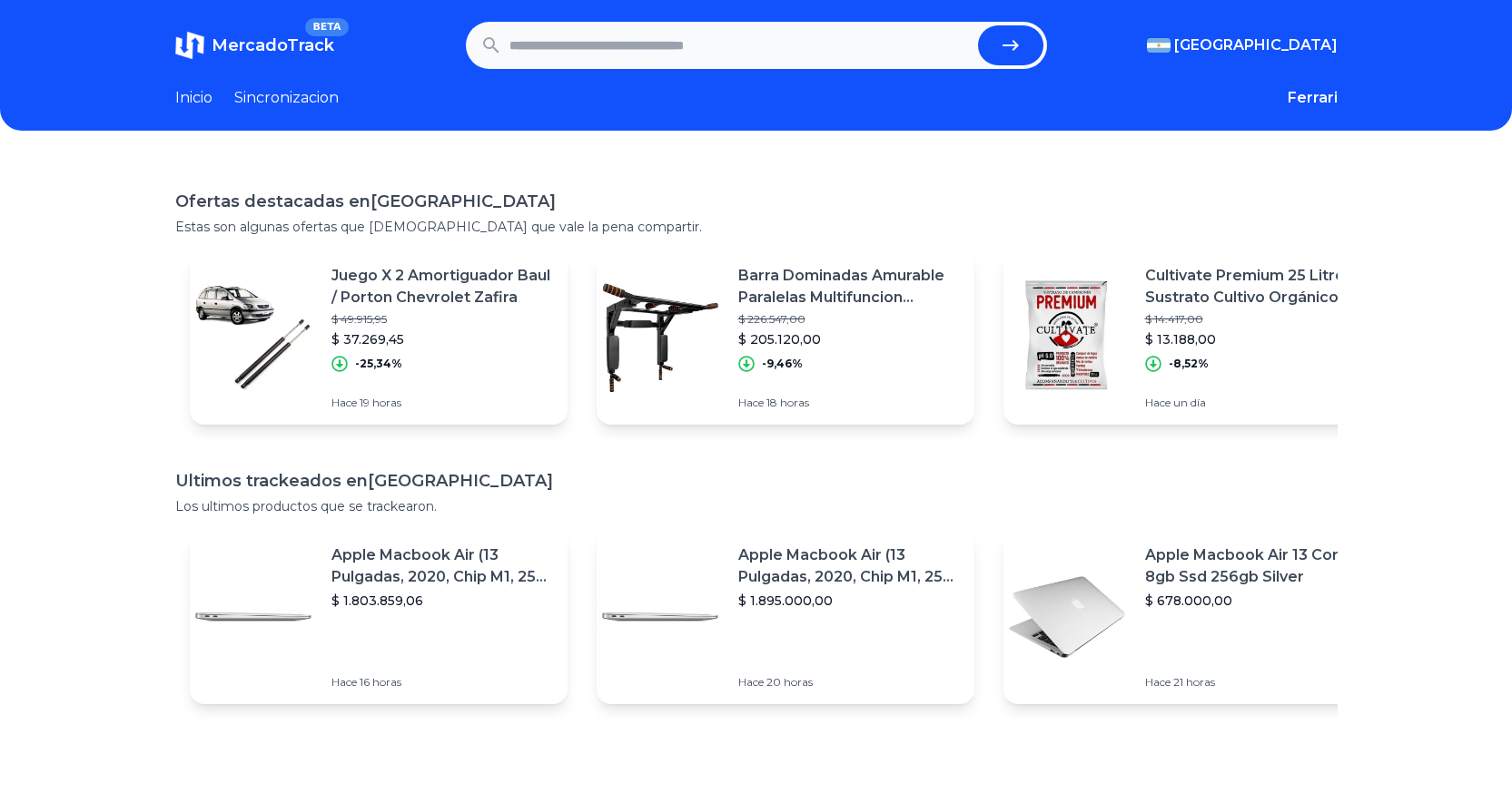
click at [906, 193] on h1 "Ofertas destacadas en Argentina" at bounding box center [756, 202] width 1163 height 25
type input "*"
click at [1019, 41] on icon "submit" at bounding box center [1011, 45] width 16 height 11
type input "**********"
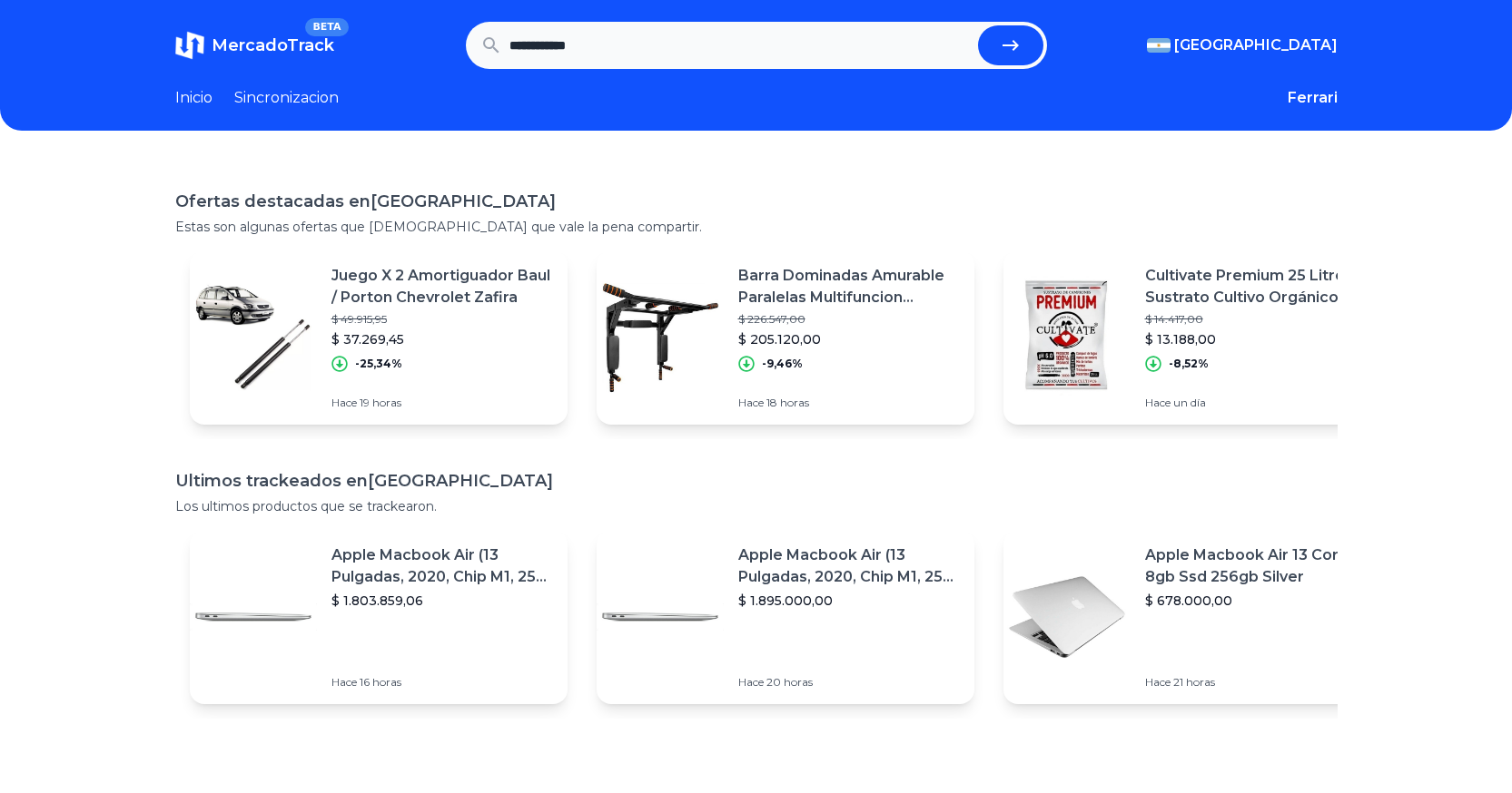
scroll to position [0, 0]
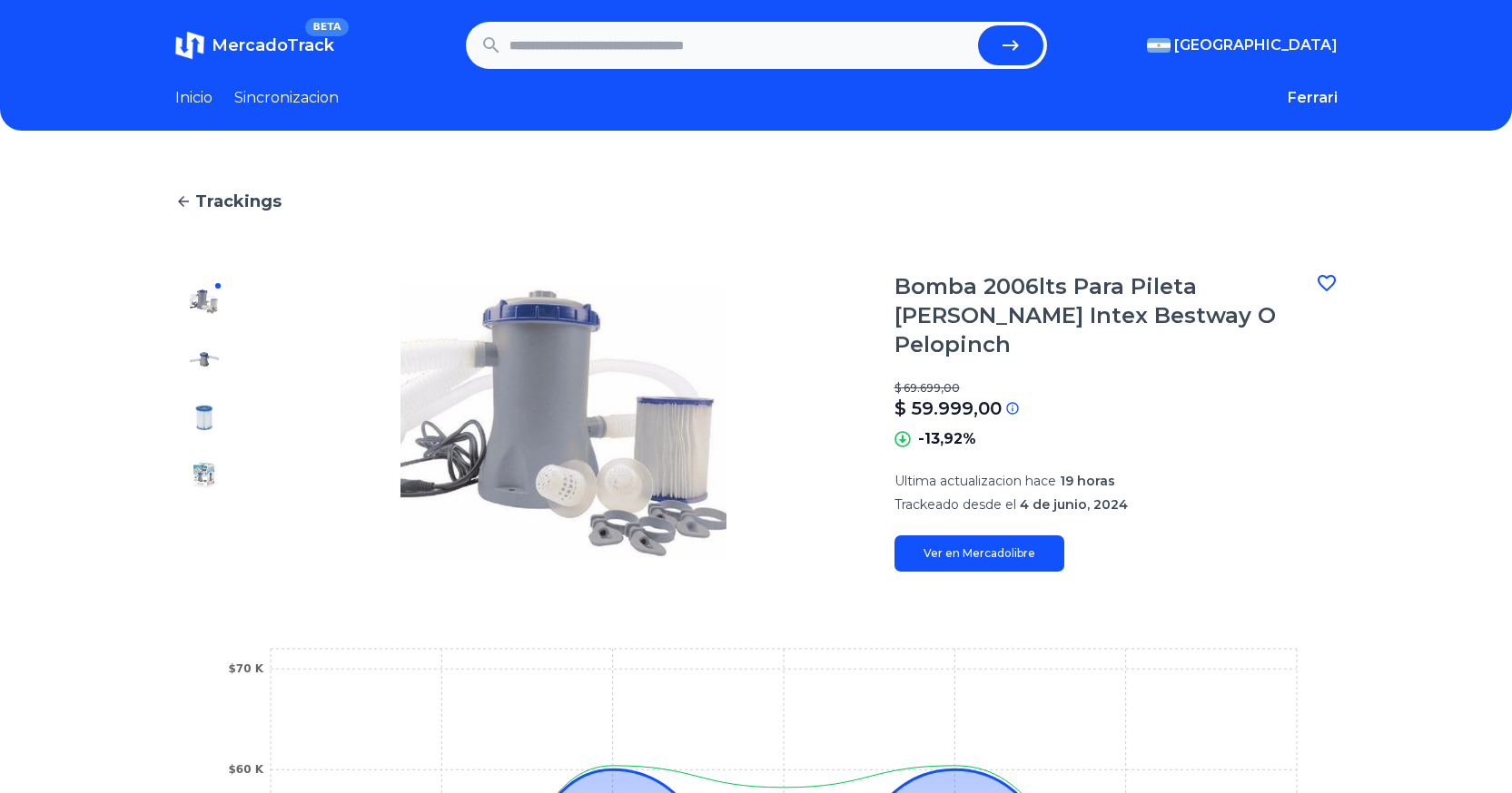
click at [1331, 279] on icon at bounding box center [1327, 283] width 21 height 21
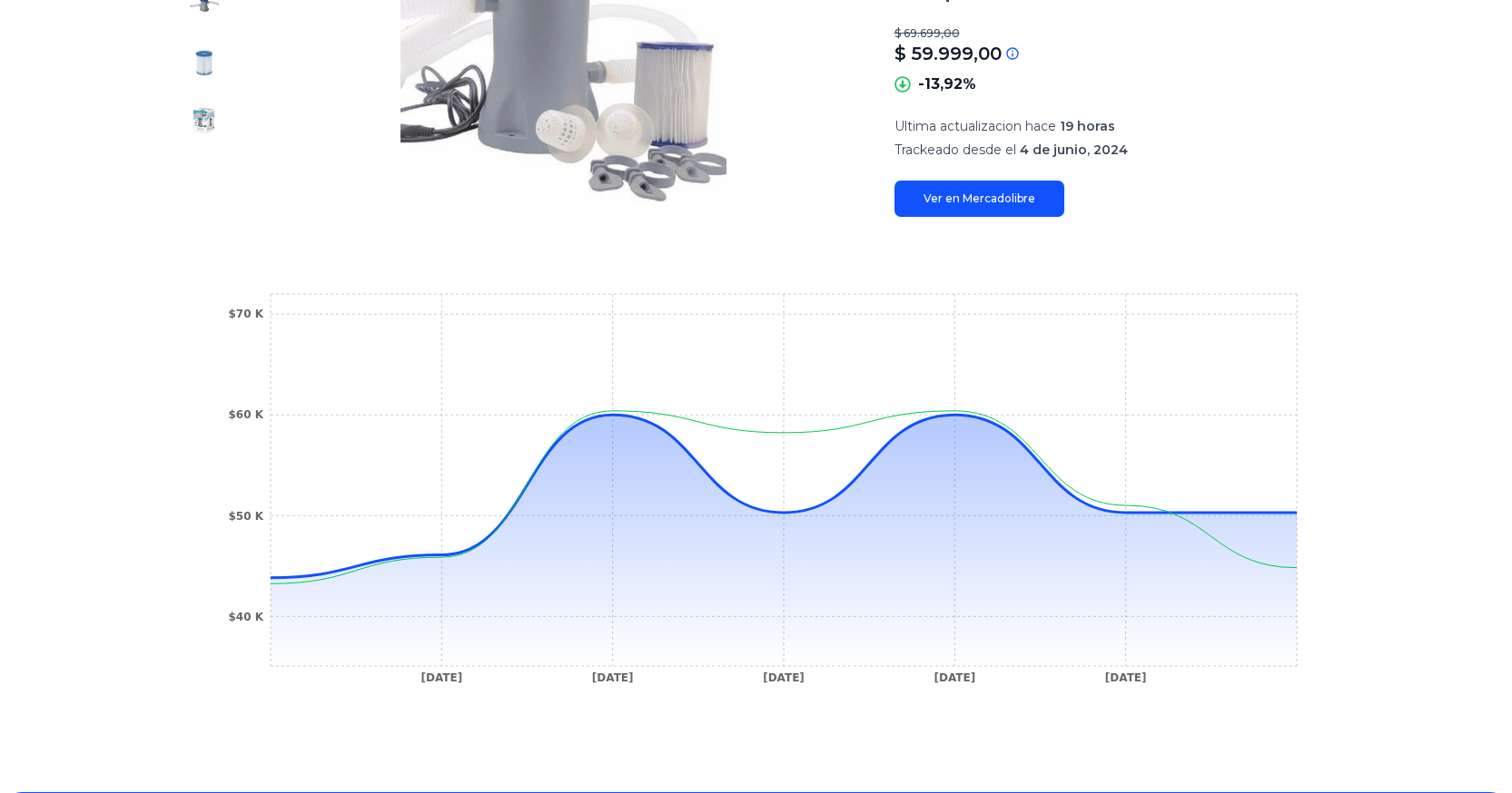
scroll to position [364, 0]
